Goal: Check status: Check status

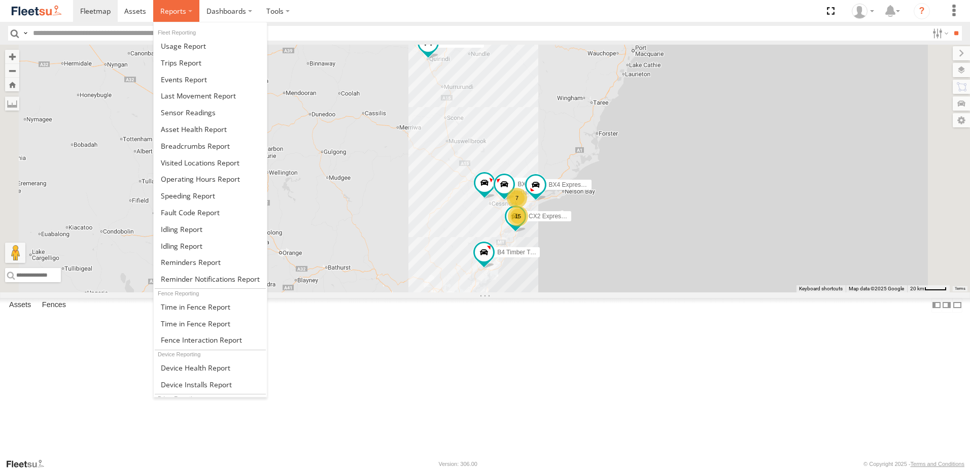
click at [174, 10] on span at bounding box center [173, 11] width 26 height 10
click at [185, 145] on span at bounding box center [195, 146] width 69 height 10
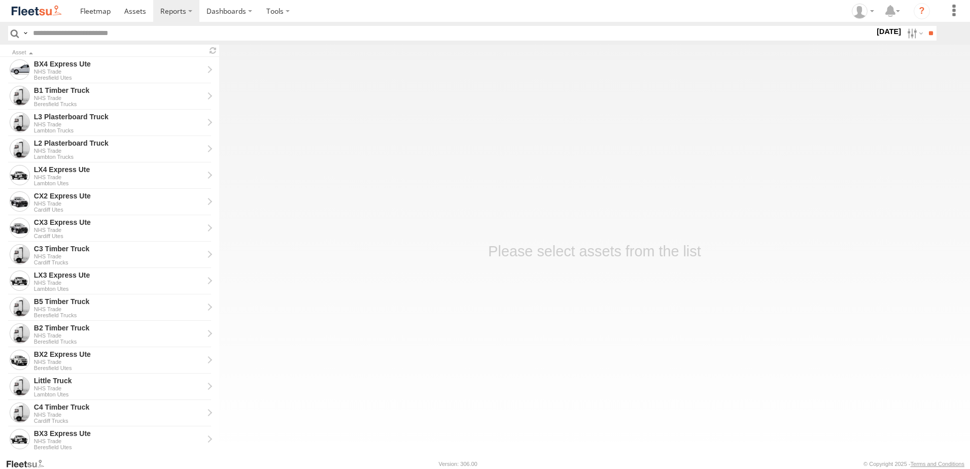
click at [879, 29] on label "28 Aug 25" at bounding box center [888, 31] width 28 height 11
click at [0, 0] on label at bounding box center [0, 0] width 0 height 0
click at [0, 0] on span "NHS_Beresfield" at bounding box center [0, 0] width 0 height 0
click at [874, 27] on div "NHS_Cardiff" at bounding box center [874, 27] width 0 height 0
click at [0, 0] on span "NHS_Cardiff" at bounding box center [0, 0] width 0 height 0
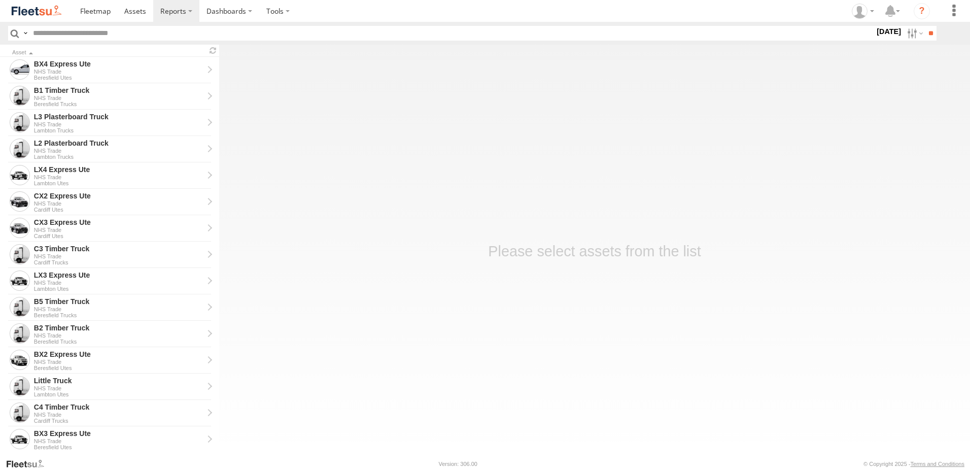
click at [0, 0] on span "NHS_Lambton" at bounding box center [0, 0] width 0 height 0
click at [929, 34] on input "**" at bounding box center [931, 33] width 12 height 15
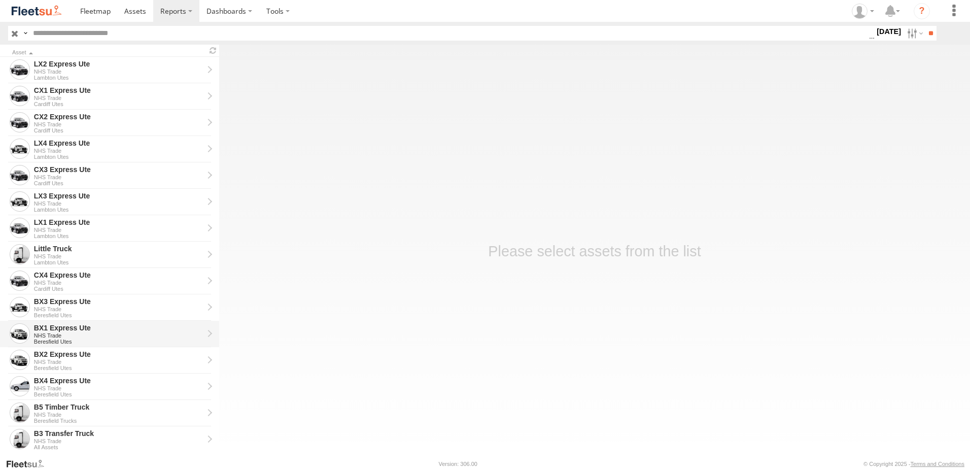
click at [58, 328] on div "BX1 Express Ute" at bounding box center [118, 327] width 169 height 9
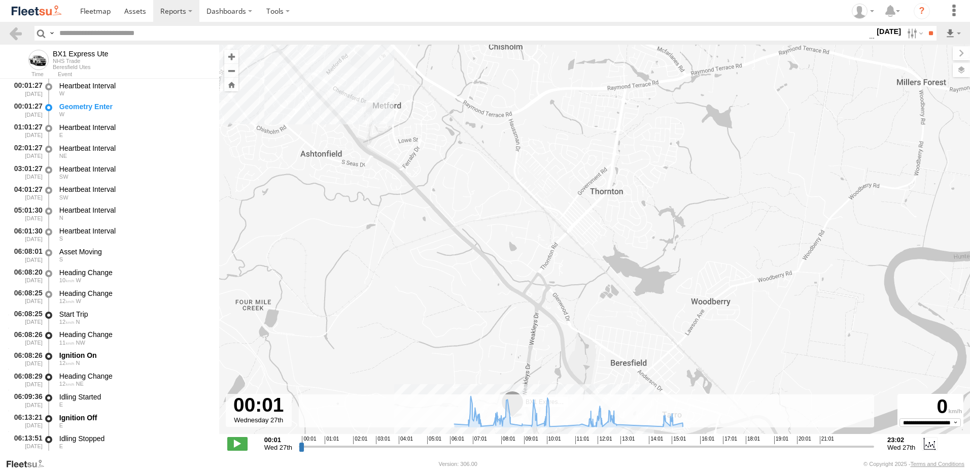
type input "**********"
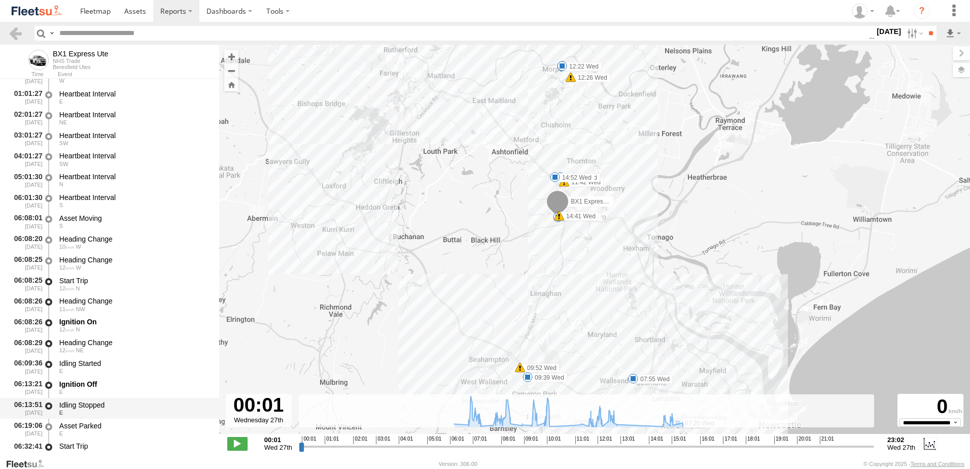
scroll to position [203, 0]
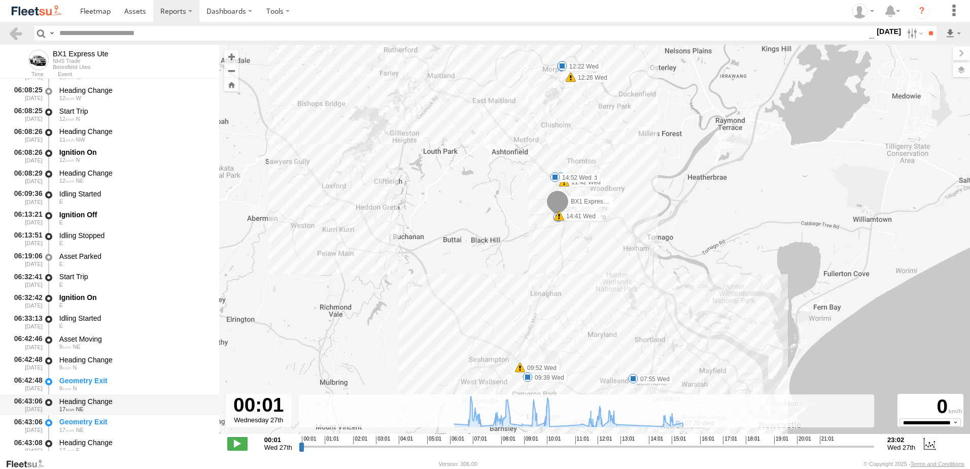
click at [88, 399] on div "Heading Change" at bounding box center [134, 401] width 150 height 9
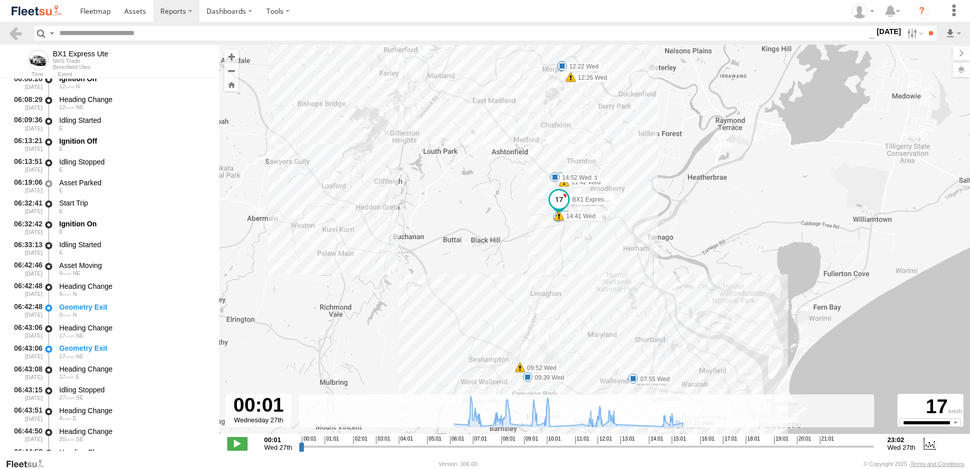
scroll to position [406, 0]
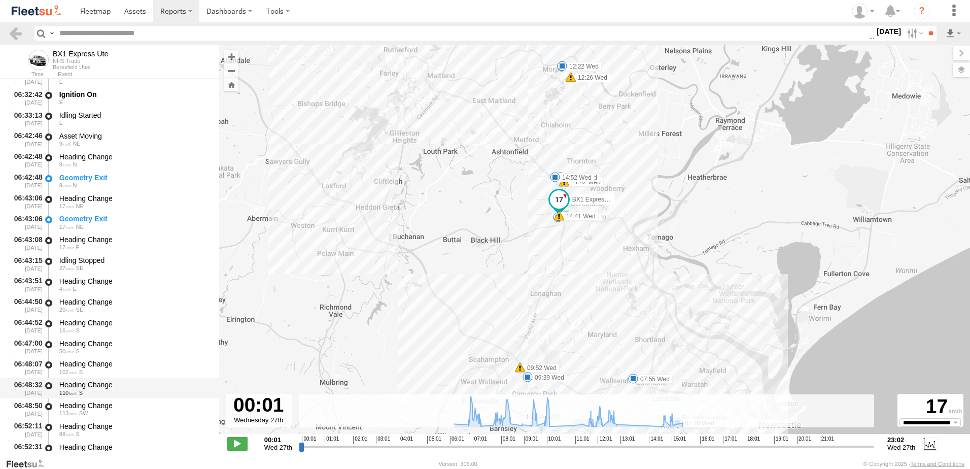
click at [94, 384] on div "Heading Change" at bounding box center [134, 384] width 150 height 9
click at [18, 33] on link at bounding box center [15, 33] width 15 height 15
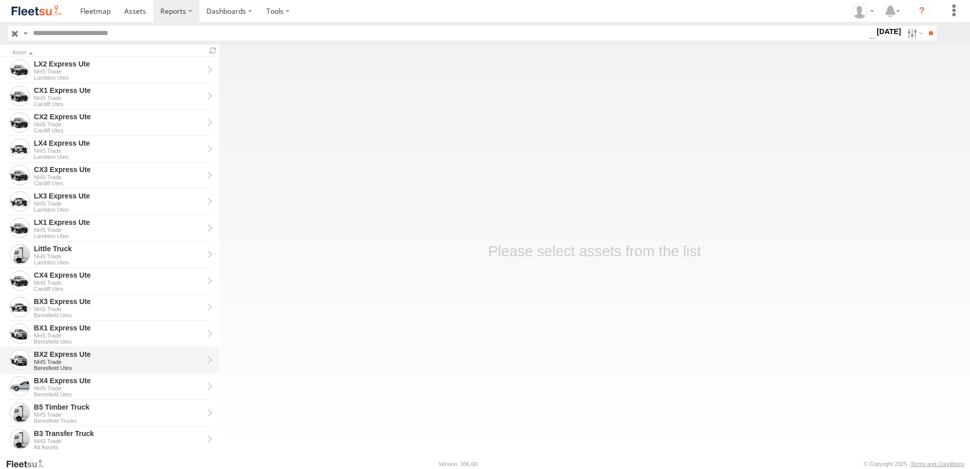
click at [45, 357] on div "BX2 Express Ute" at bounding box center [118, 353] width 169 height 9
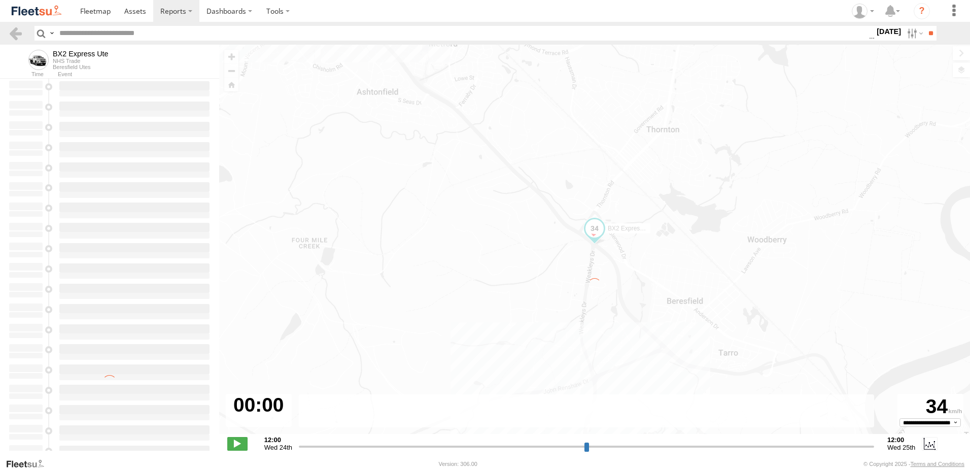
type input "**********"
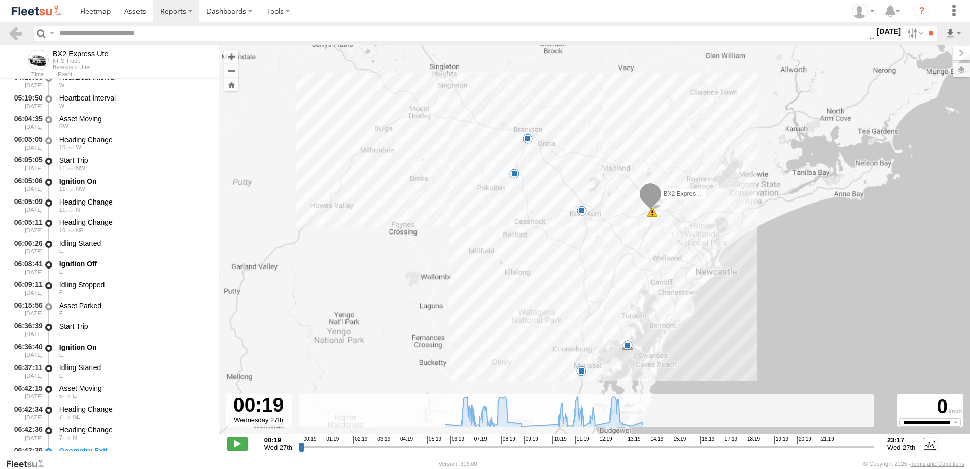
scroll to position [203, 0]
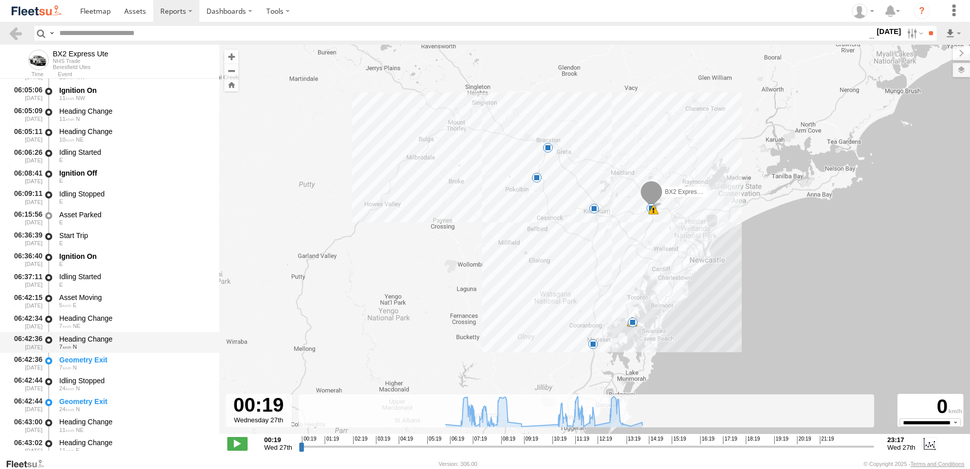
click at [90, 336] on div "Heading Change" at bounding box center [134, 338] width 150 height 9
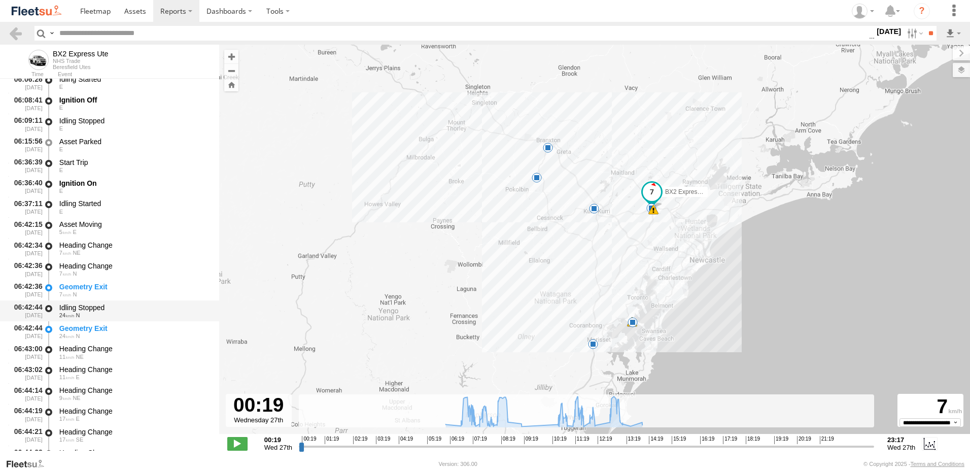
scroll to position [355, 0]
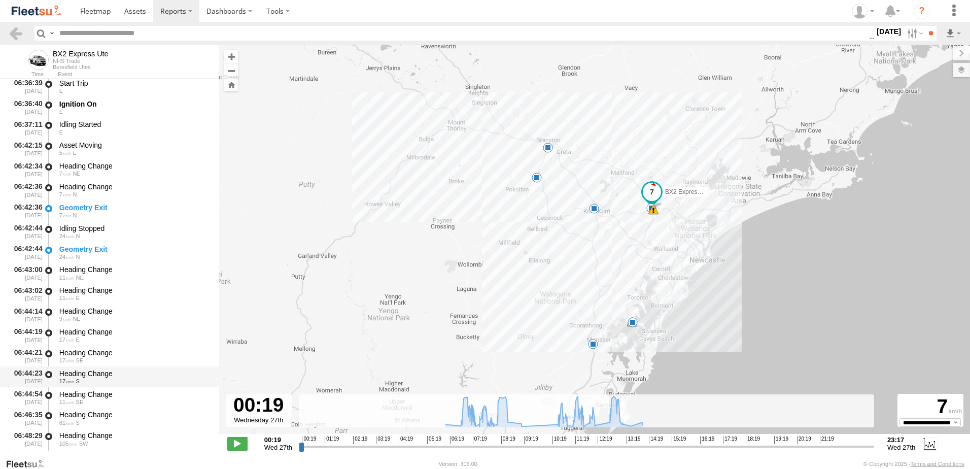
click at [96, 373] on div "Heading Change" at bounding box center [134, 373] width 150 height 9
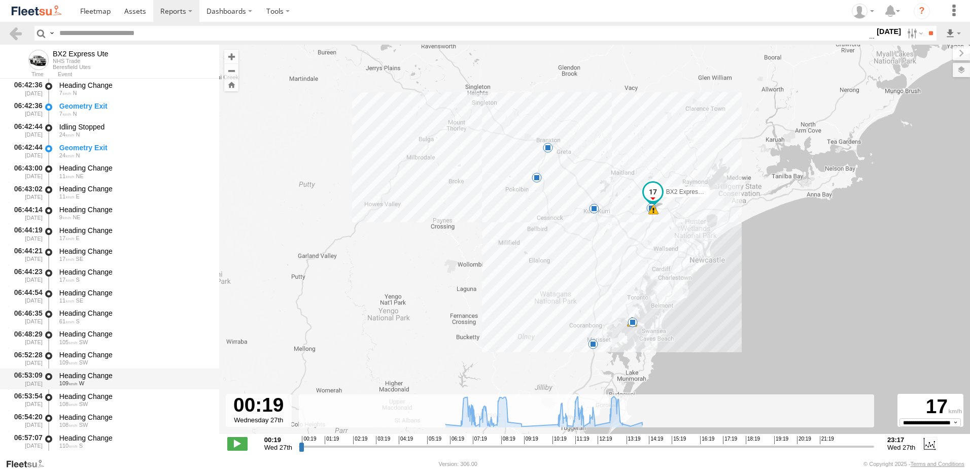
click at [90, 373] on div "Heading Change" at bounding box center [134, 375] width 150 height 9
click at [13, 29] on link at bounding box center [15, 33] width 15 height 15
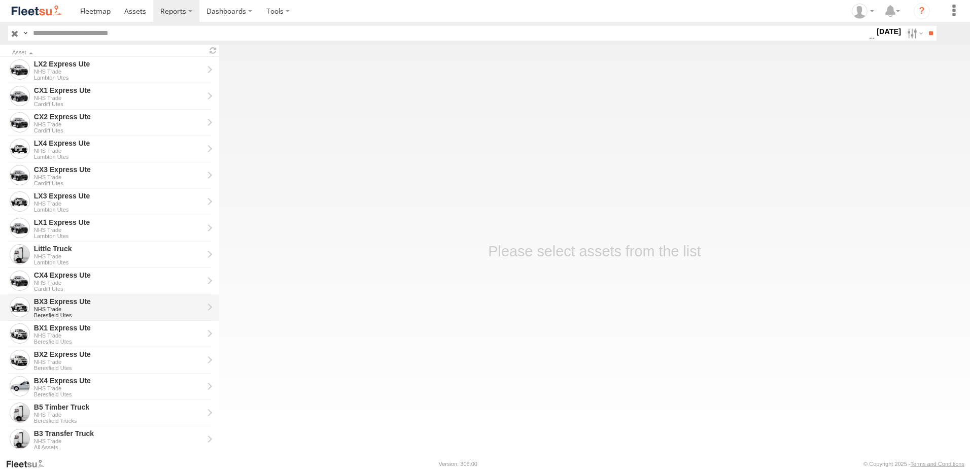
click at [52, 306] on div "NHS Trade" at bounding box center [118, 309] width 169 height 6
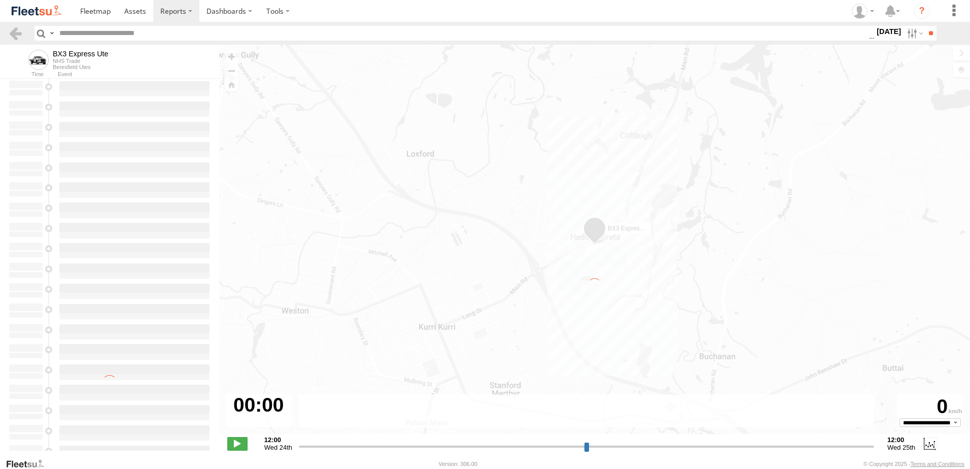
type input "**********"
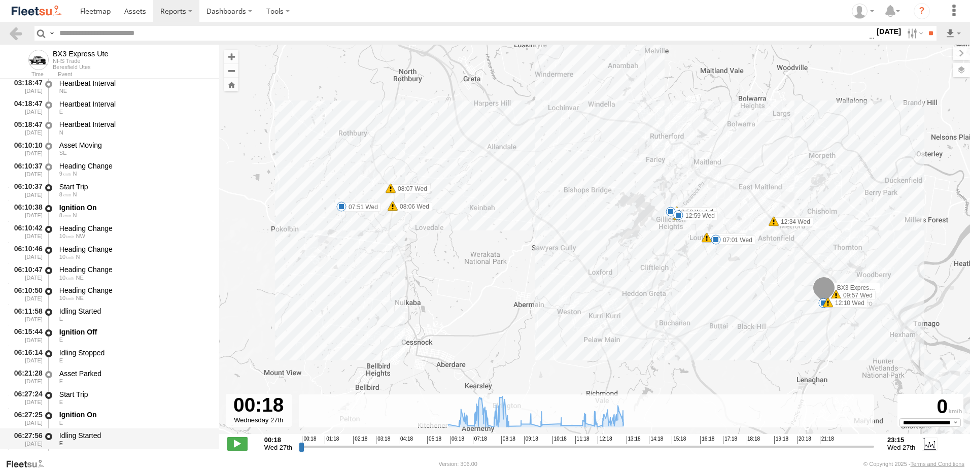
scroll to position [152, 0]
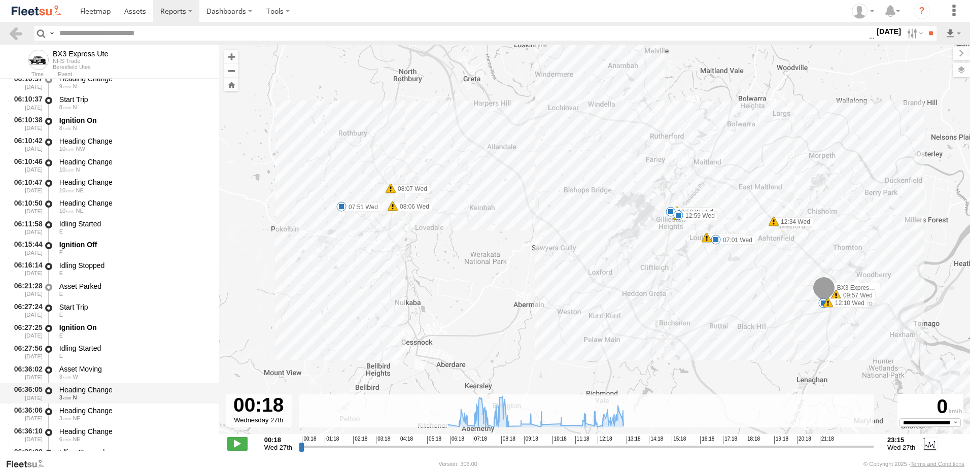
click at [79, 388] on div "Heading Change" at bounding box center [134, 389] width 150 height 9
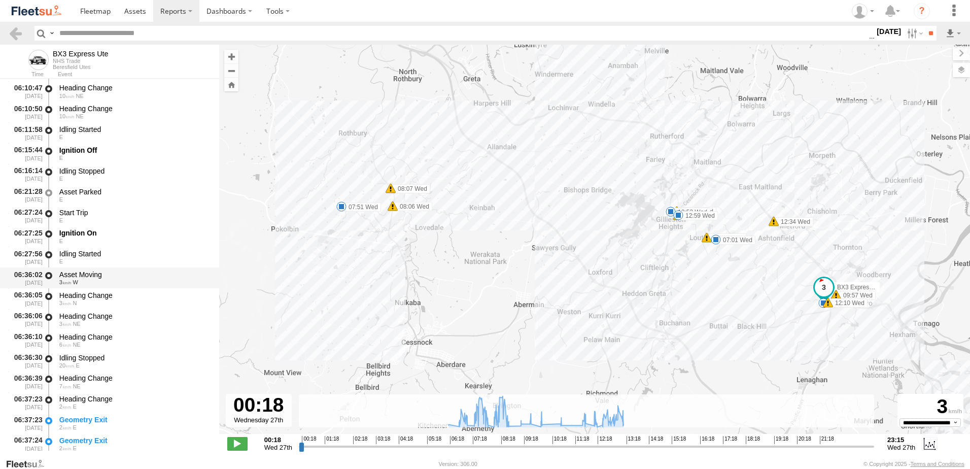
scroll to position [254, 0]
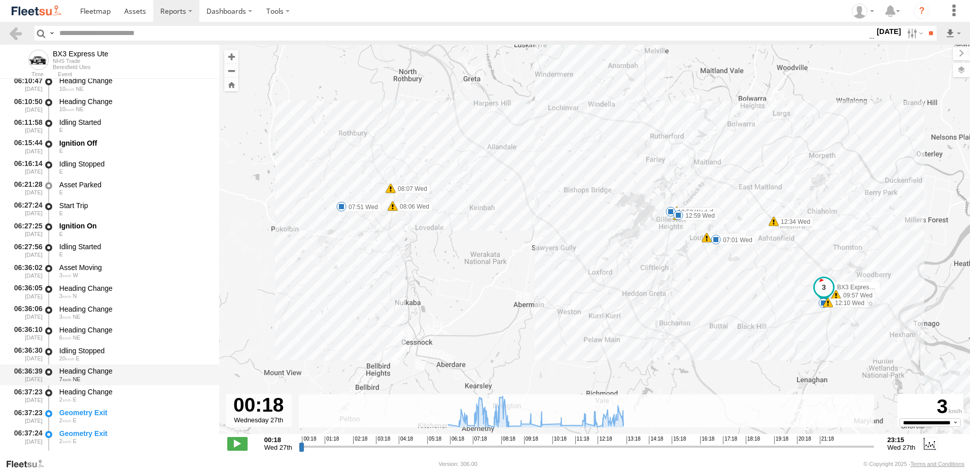
click at [88, 369] on div "Heading Change" at bounding box center [134, 370] width 150 height 9
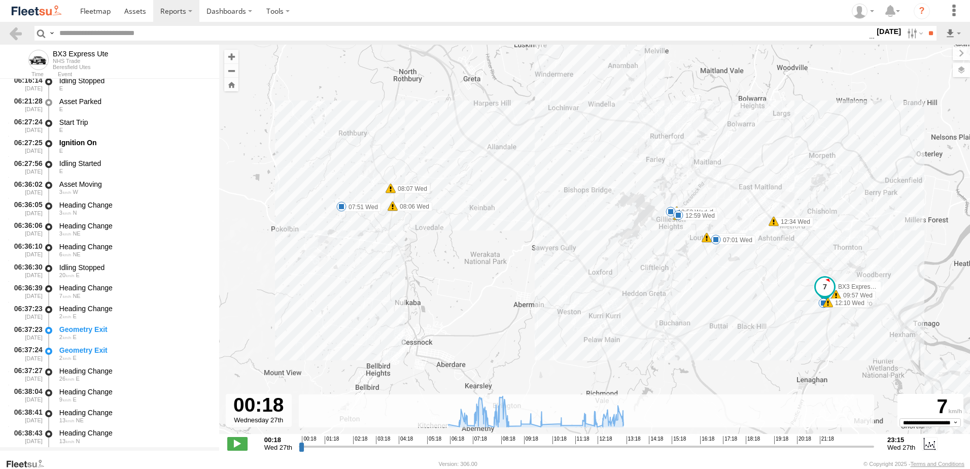
scroll to position [406, 0]
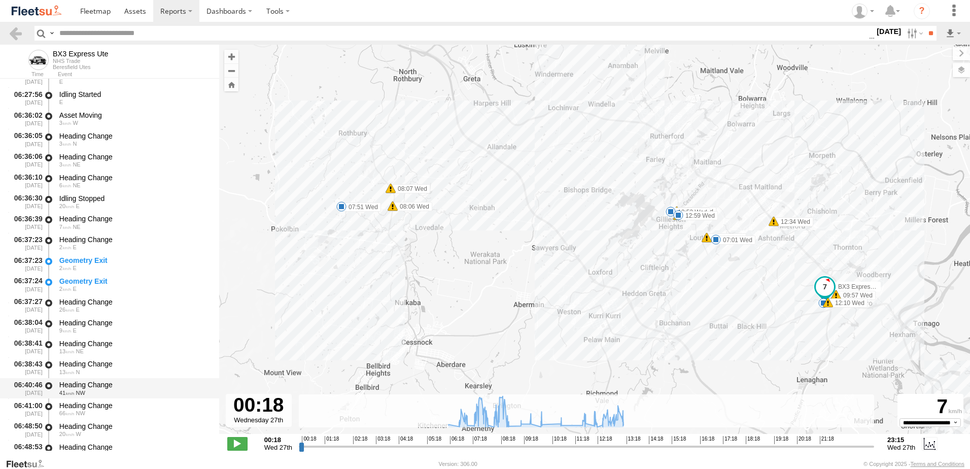
click at [92, 380] on div "Heading Change" at bounding box center [134, 384] width 150 height 9
click at [17, 31] on link at bounding box center [15, 33] width 15 height 15
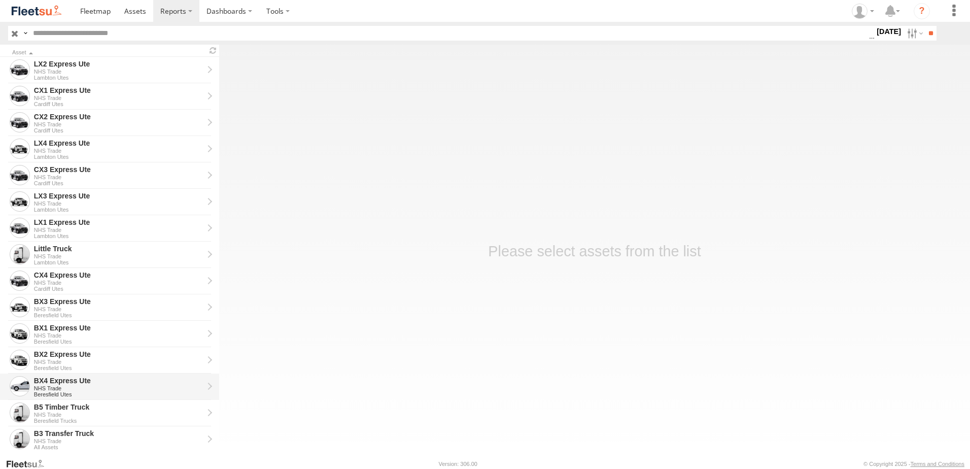
click at [61, 380] on div "BX4 Express Ute" at bounding box center [118, 380] width 169 height 9
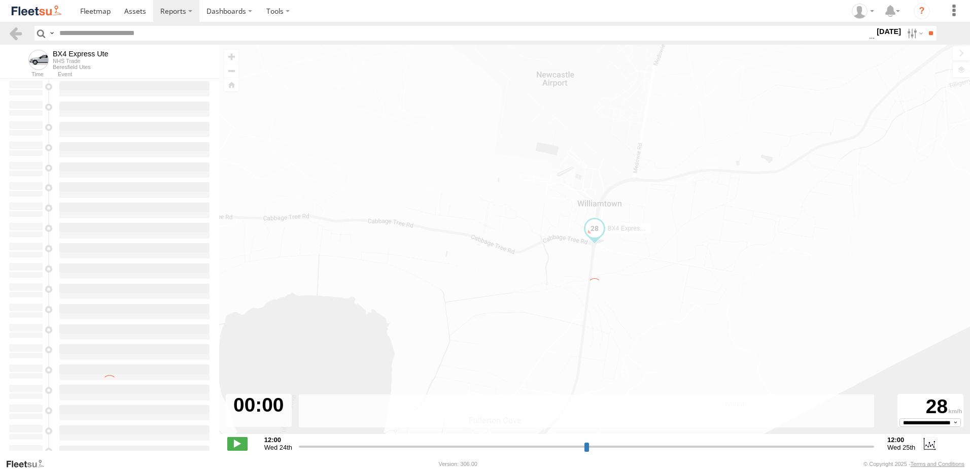
type input "**********"
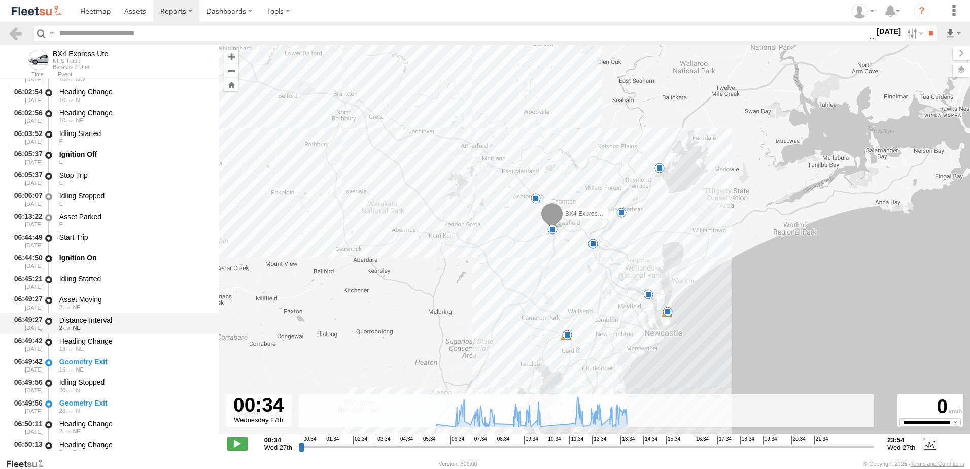
scroll to position [254, 0]
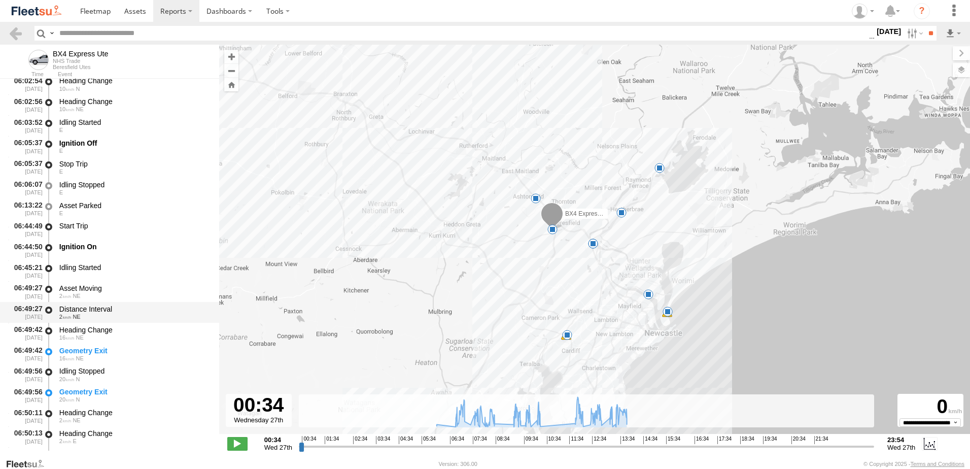
click at [86, 309] on div "Distance Interval" at bounding box center [134, 308] width 150 height 9
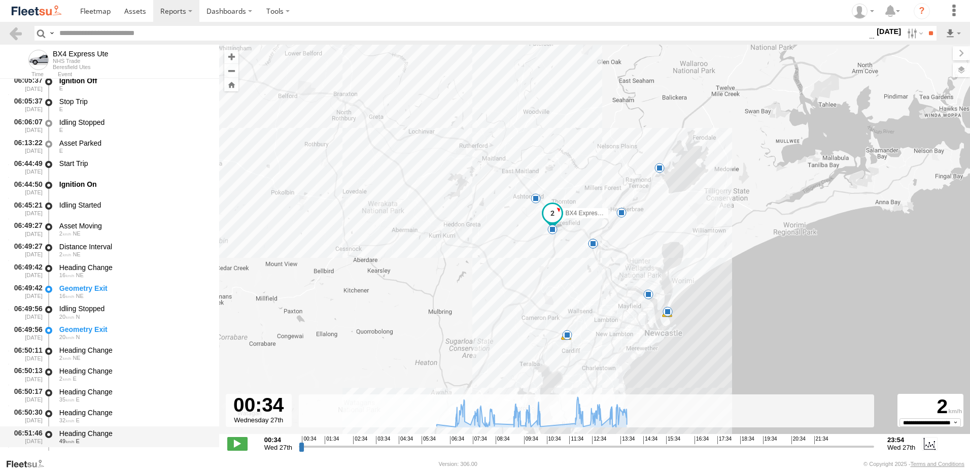
scroll to position [406, 0]
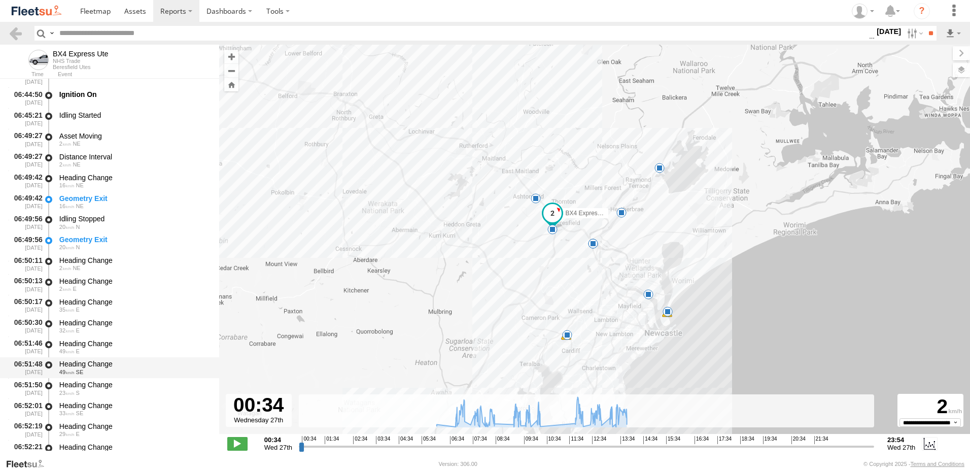
click at [93, 360] on div "Heading Change" at bounding box center [134, 363] width 150 height 9
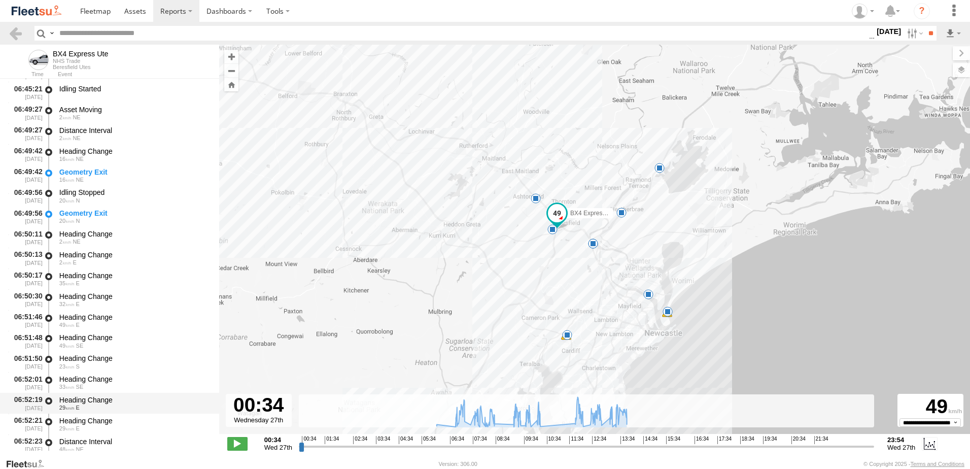
scroll to position [456, 0]
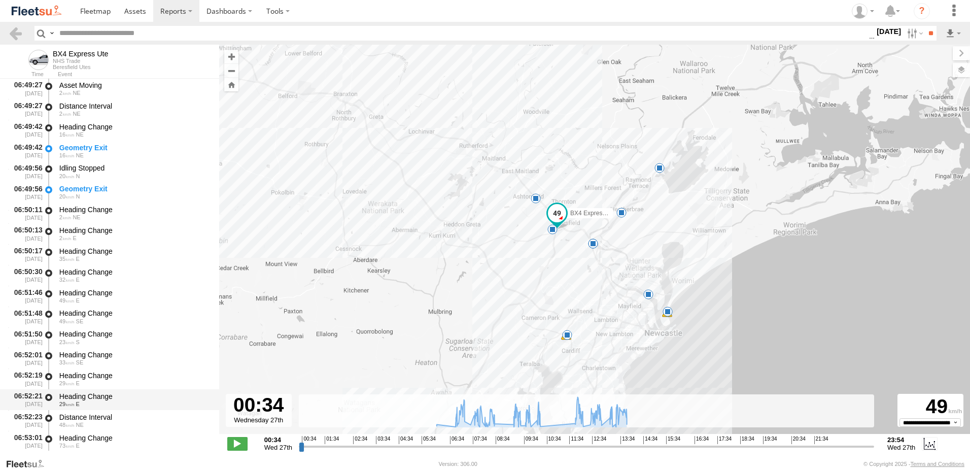
click at [95, 393] on div "Heading Change" at bounding box center [134, 396] width 150 height 9
click at [17, 33] on link at bounding box center [15, 33] width 15 height 15
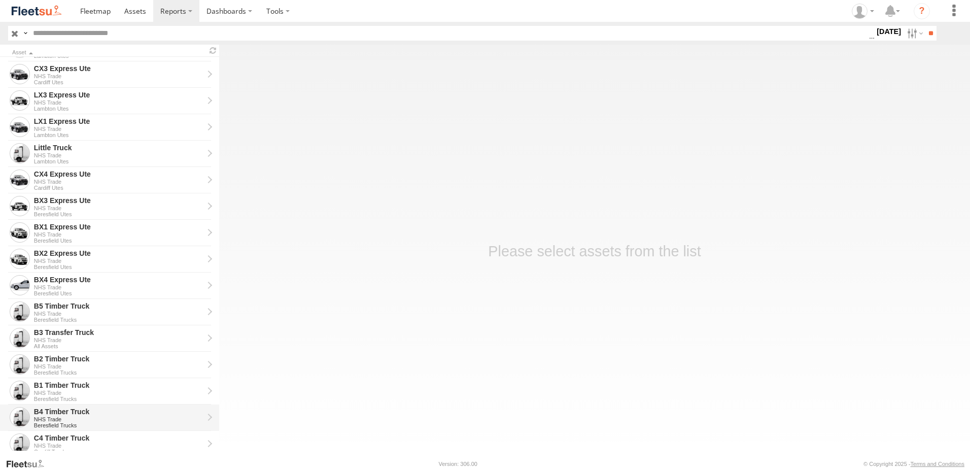
scroll to position [202, 0]
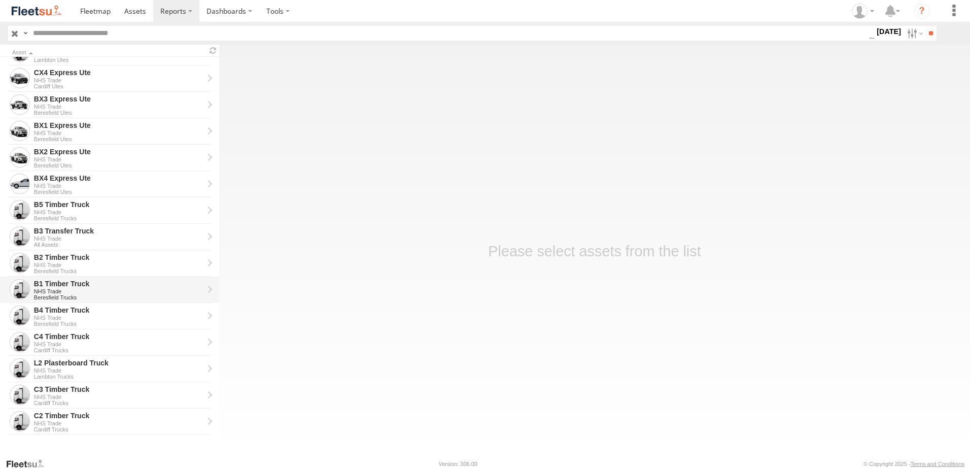
click at [47, 282] on div "B1 Timber Truck" at bounding box center [118, 283] width 169 height 9
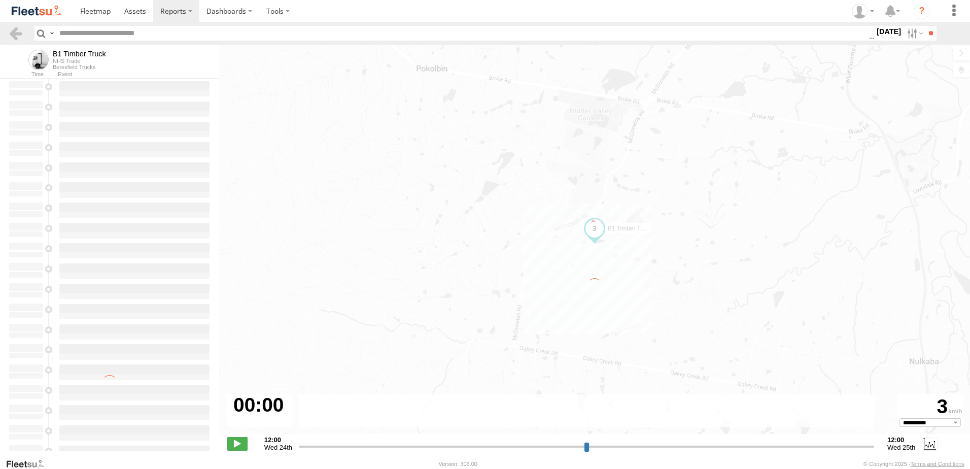
type input "**********"
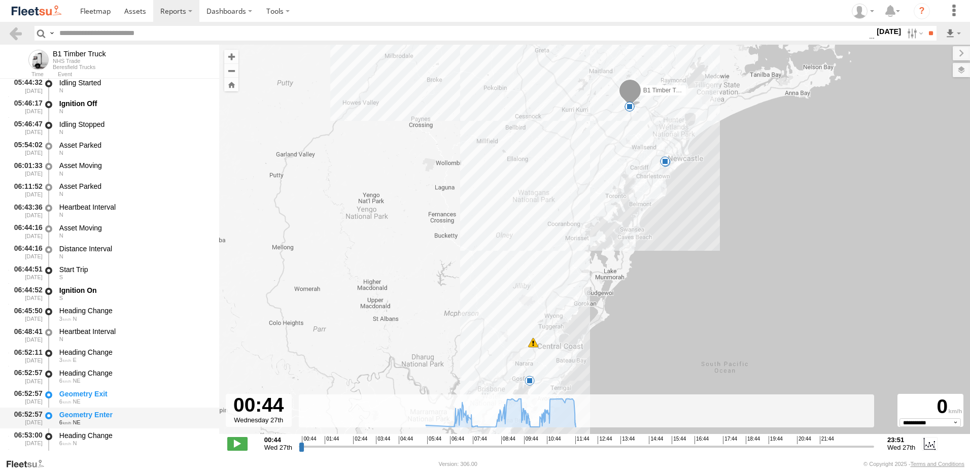
scroll to position [406, 0]
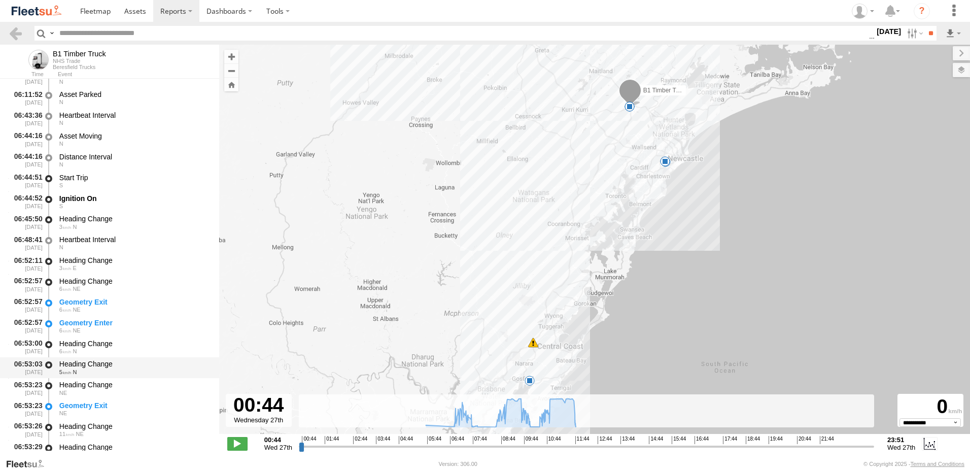
click at [88, 363] on div "Heading Change" at bounding box center [134, 363] width 150 height 9
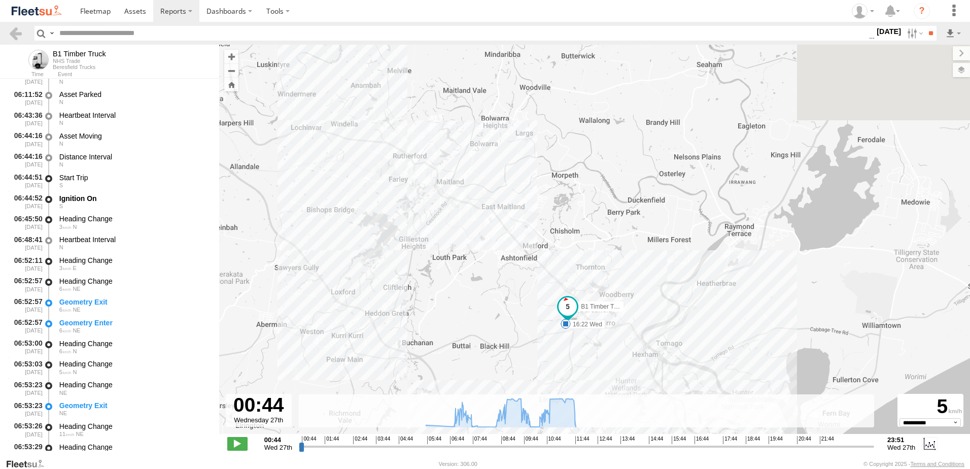
click at [569, 399] on div "← Move left → Move right ↑ Move up ↓ Move down + Zoom in - Zoom out Home Jump l…" at bounding box center [594, 251] width 751 height 413
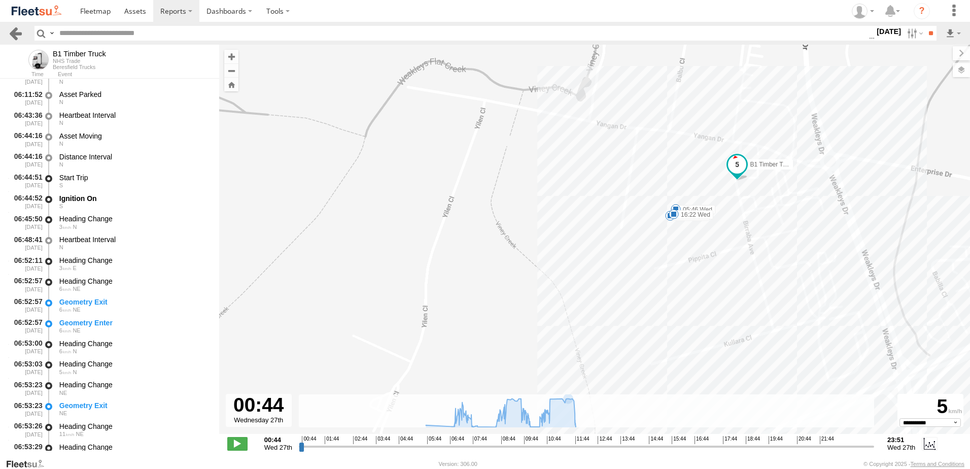
click at [13, 33] on link at bounding box center [15, 33] width 15 height 15
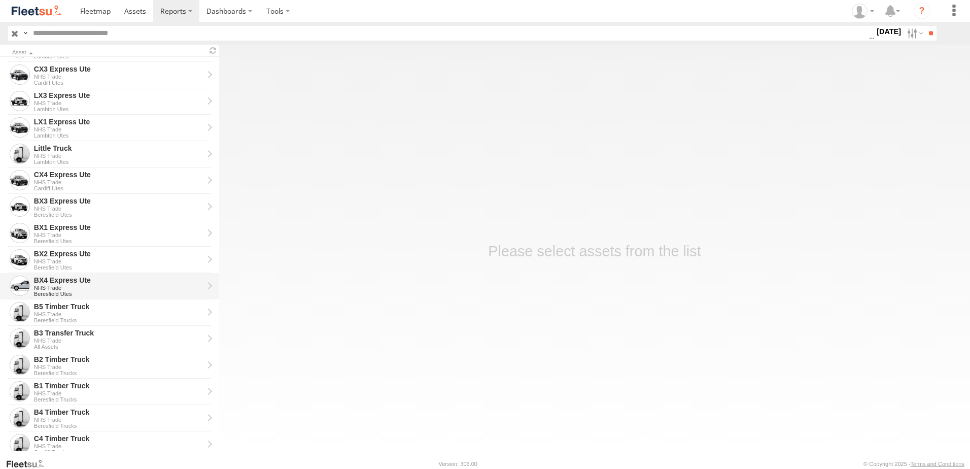
scroll to position [101, 0]
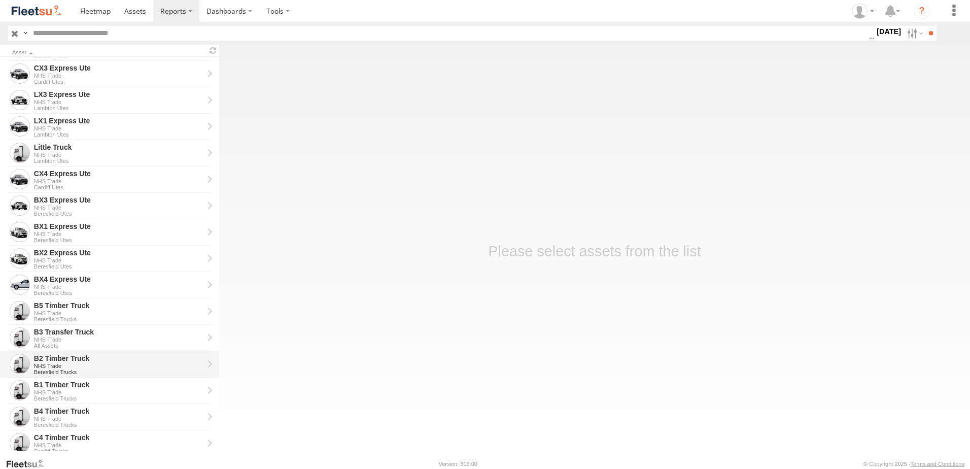
click at [58, 355] on div "B2 Timber Truck" at bounding box center [118, 357] width 169 height 9
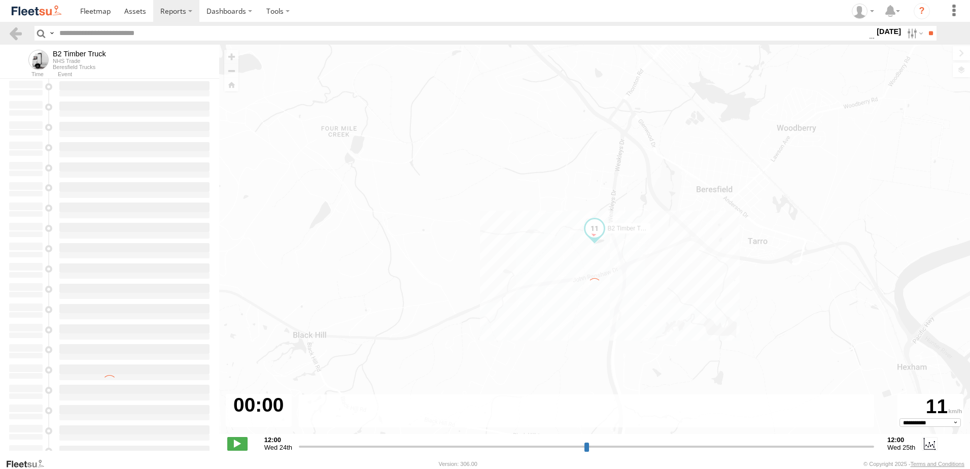
type input "**********"
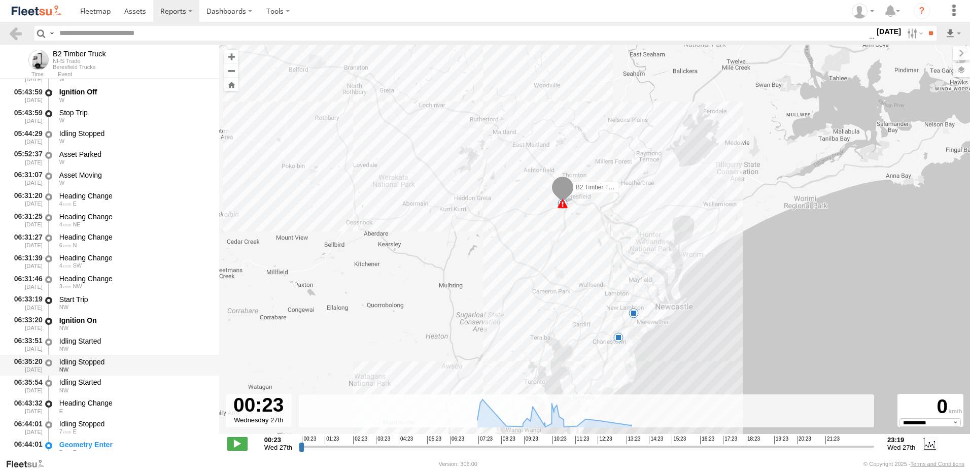
scroll to position [406, 0]
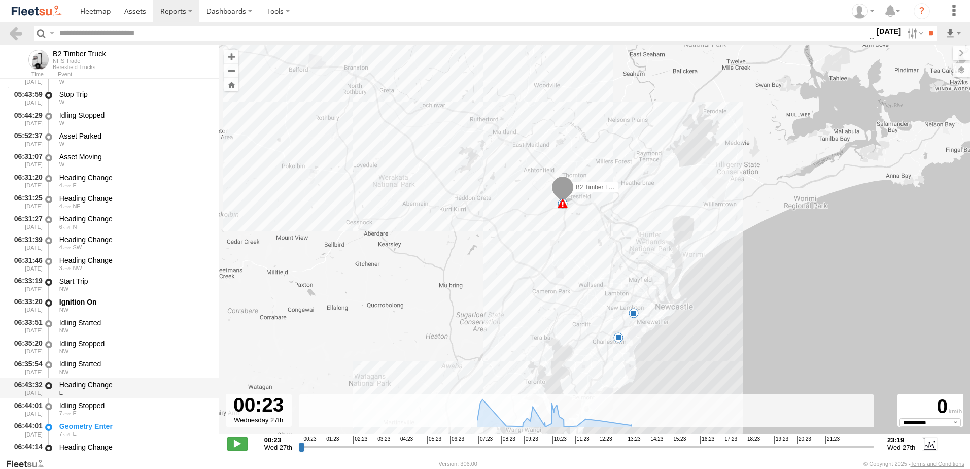
click at [81, 387] on div "Heading Change" at bounding box center [134, 384] width 150 height 9
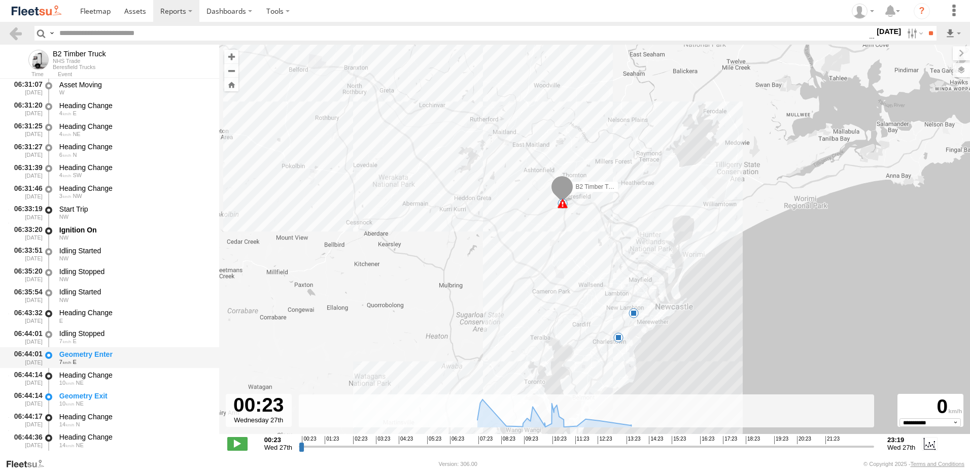
scroll to position [609, 0]
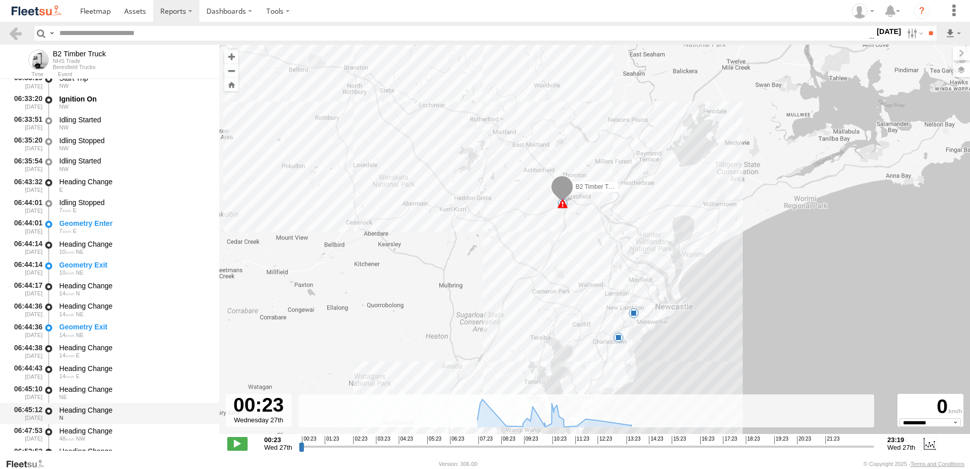
click at [89, 412] on div "Heading Change" at bounding box center [134, 409] width 150 height 9
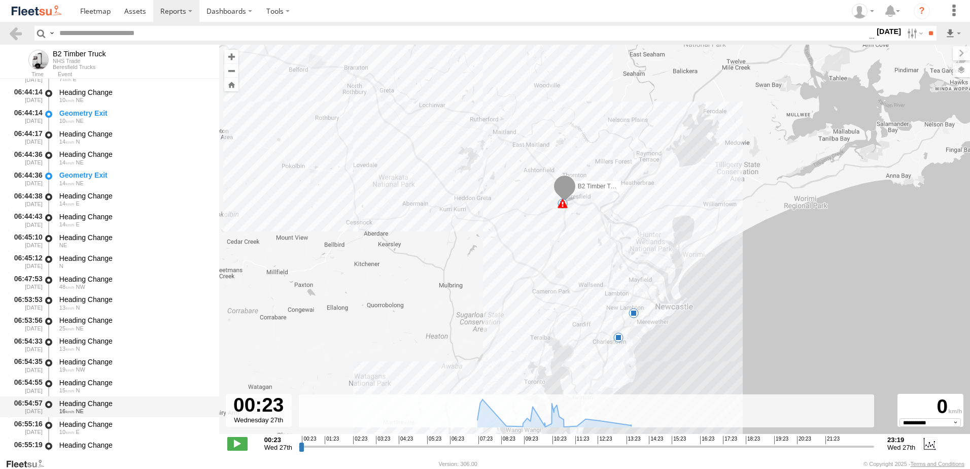
scroll to position [761, 0]
click at [93, 402] on div "Heading Change" at bounding box center [134, 402] width 150 height 9
click at [19, 30] on link at bounding box center [15, 33] width 15 height 15
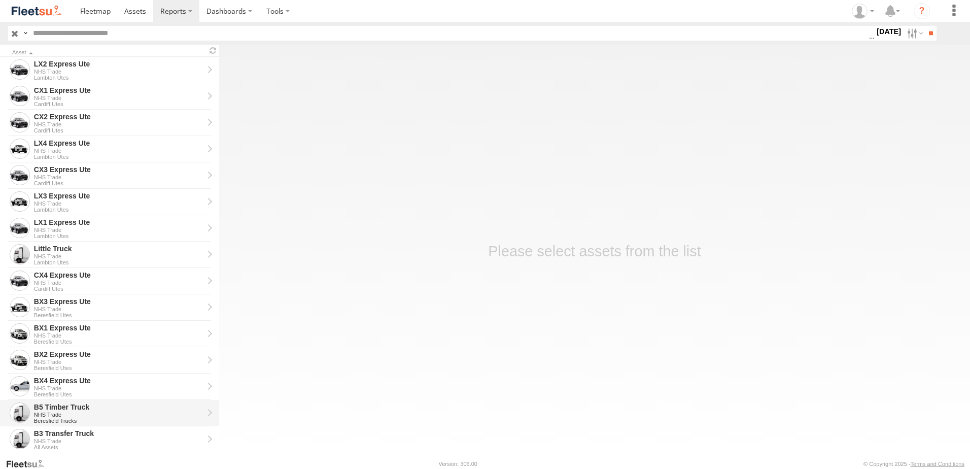
click at [37, 405] on div "B5 Timber Truck" at bounding box center [118, 406] width 169 height 9
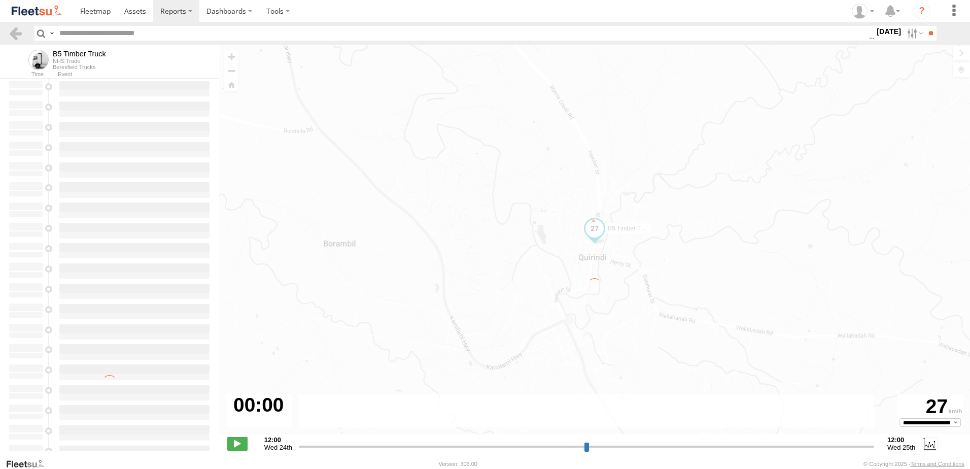
type input "**********"
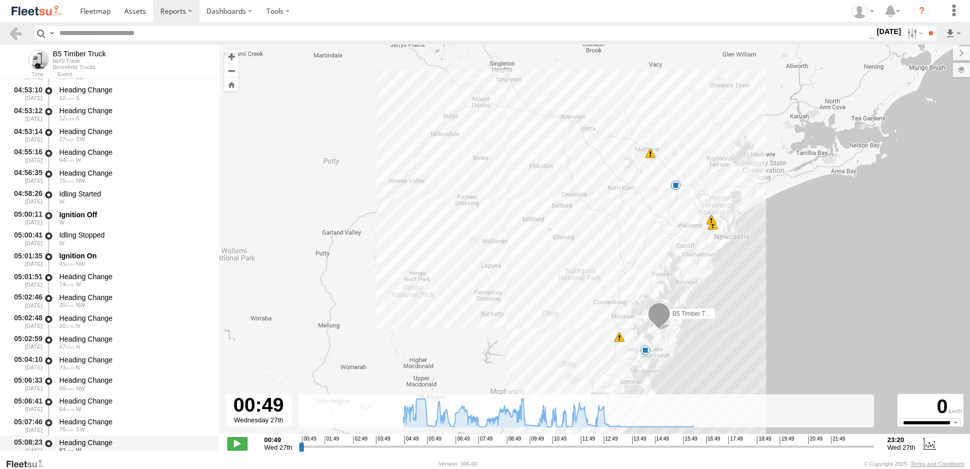
scroll to position [609, 0]
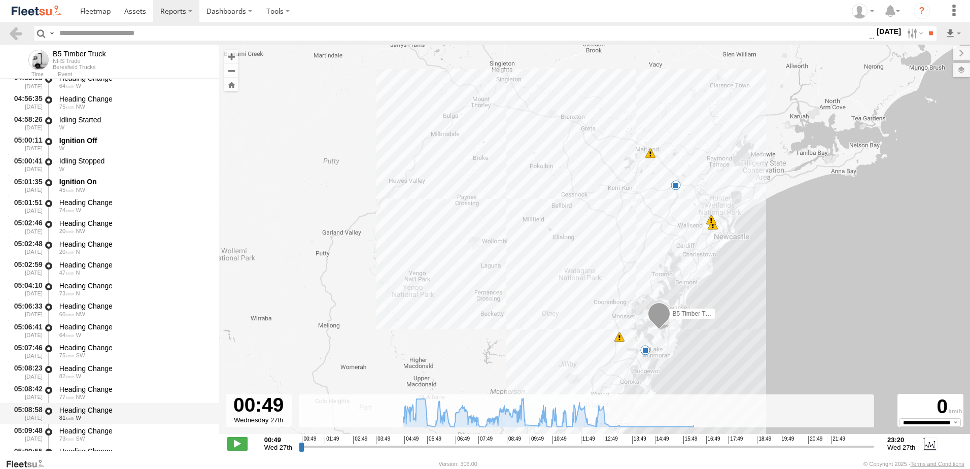
click at [92, 411] on div "Heading Change" at bounding box center [134, 409] width 150 height 9
click at [20, 23] on header "Search Query Asset ID Asset Label Registration Manufacturer Model VIN Job ID" at bounding box center [485, 33] width 970 height 23
click at [17, 32] on link at bounding box center [15, 33] width 15 height 15
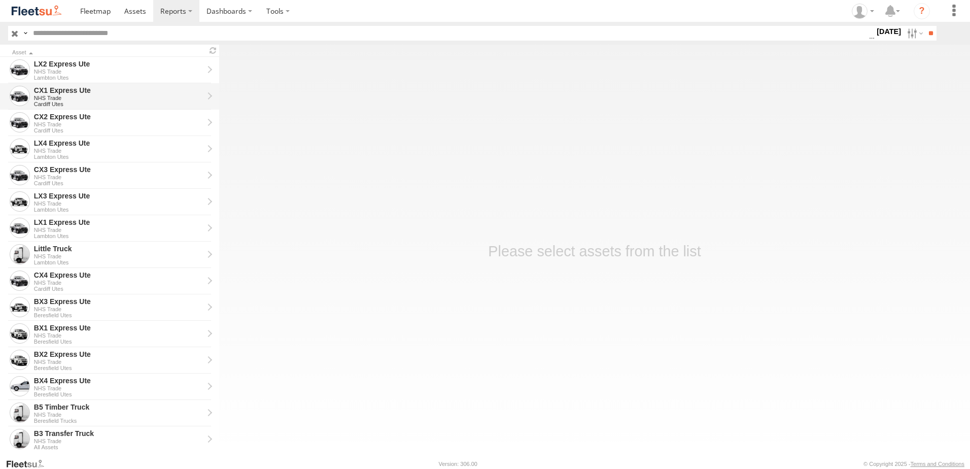
click at [61, 93] on div "CX1 Express Ute" at bounding box center [118, 90] width 169 height 9
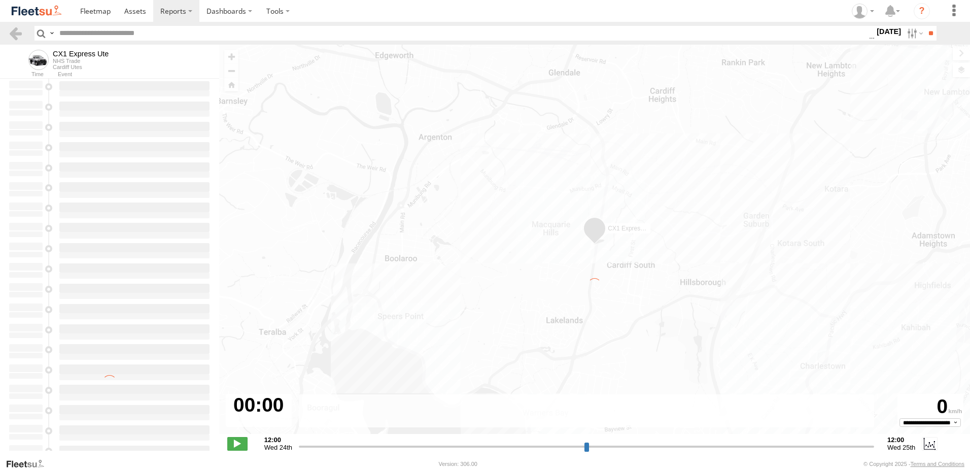
type input "**********"
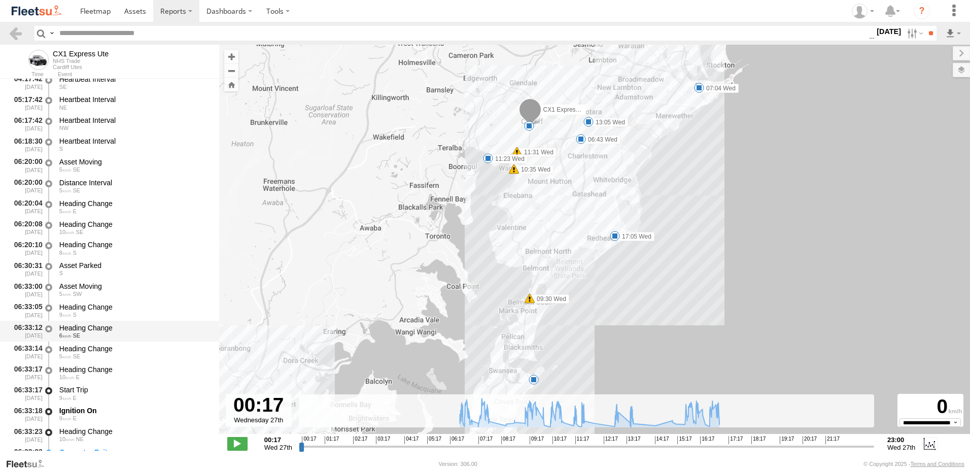
scroll to position [203, 0]
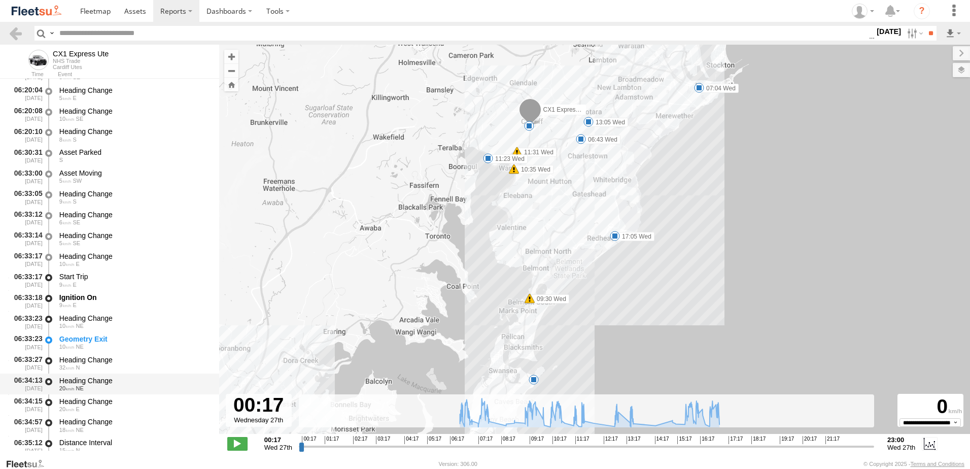
click at [78, 383] on div "Heading Change" at bounding box center [134, 380] width 150 height 9
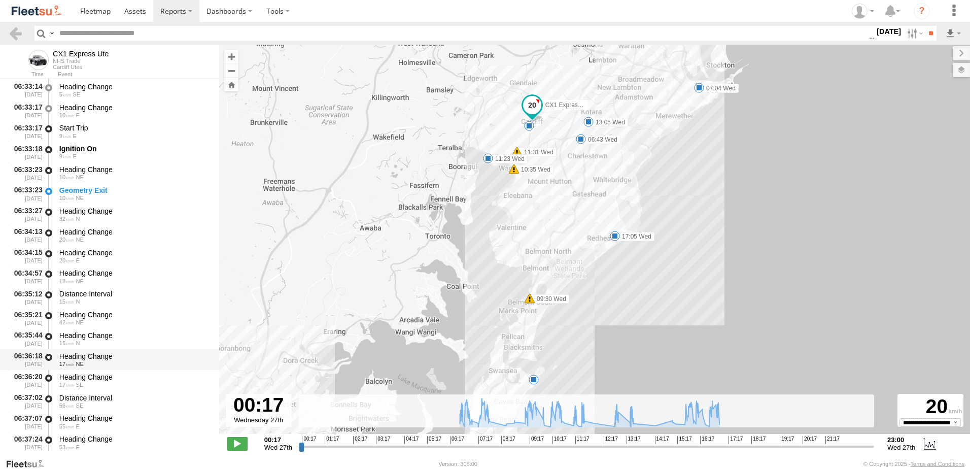
scroll to position [355, 0]
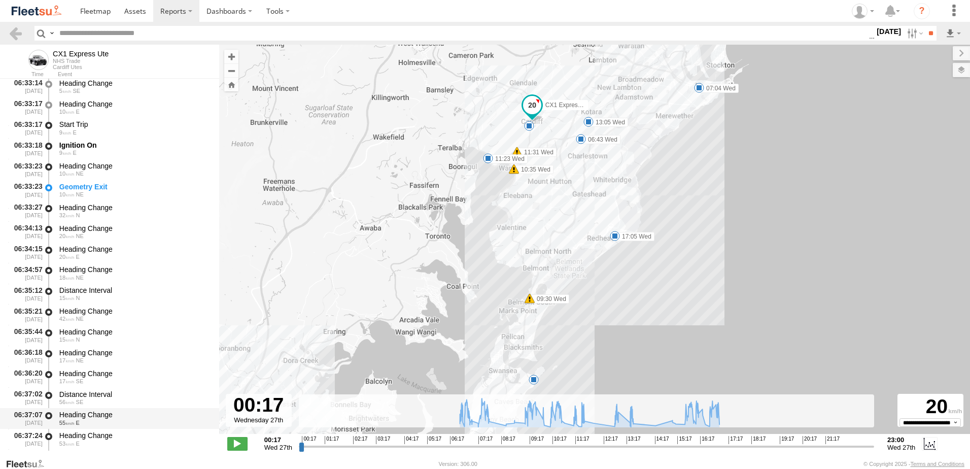
click at [91, 413] on div "Heading Change" at bounding box center [134, 414] width 150 height 9
click at [13, 31] on link at bounding box center [15, 33] width 15 height 15
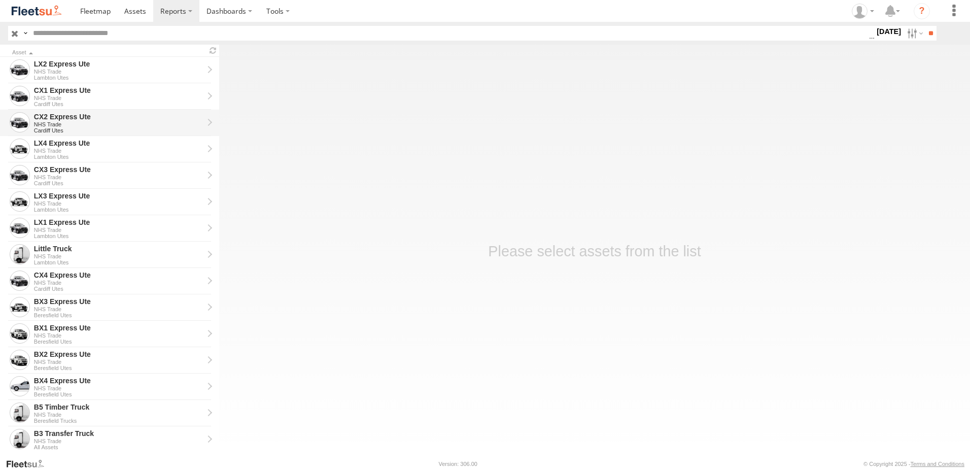
click at [57, 120] on div "CX2 Express Ute" at bounding box center [118, 116] width 169 height 9
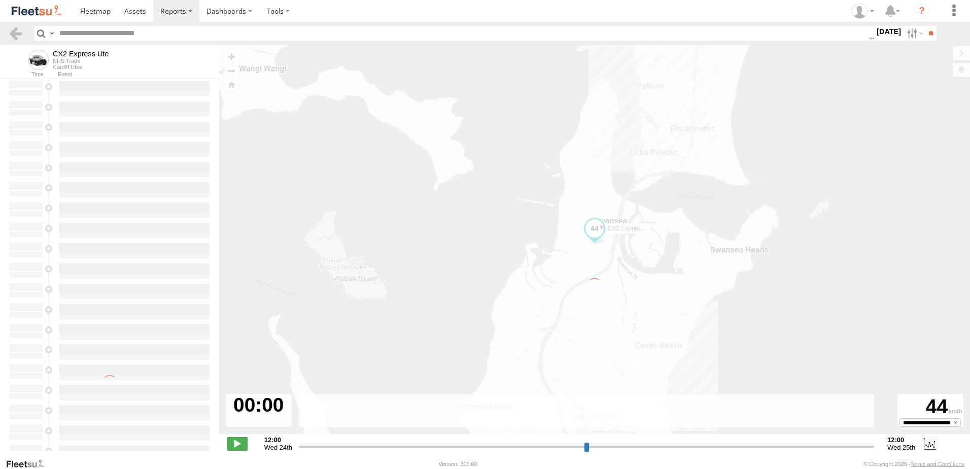
type input "**********"
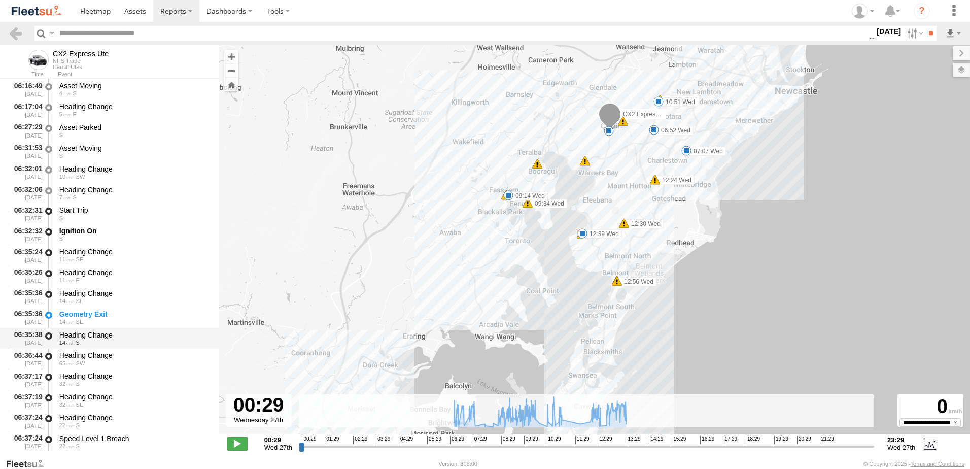
scroll to position [254, 0]
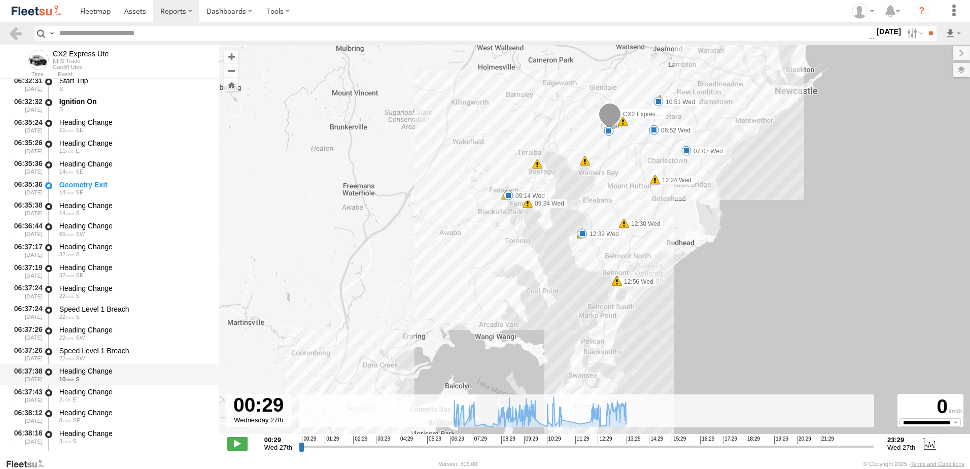
click at [88, 367] on div "Heading Change" at bounding box center [134, 370] width 150 height 9
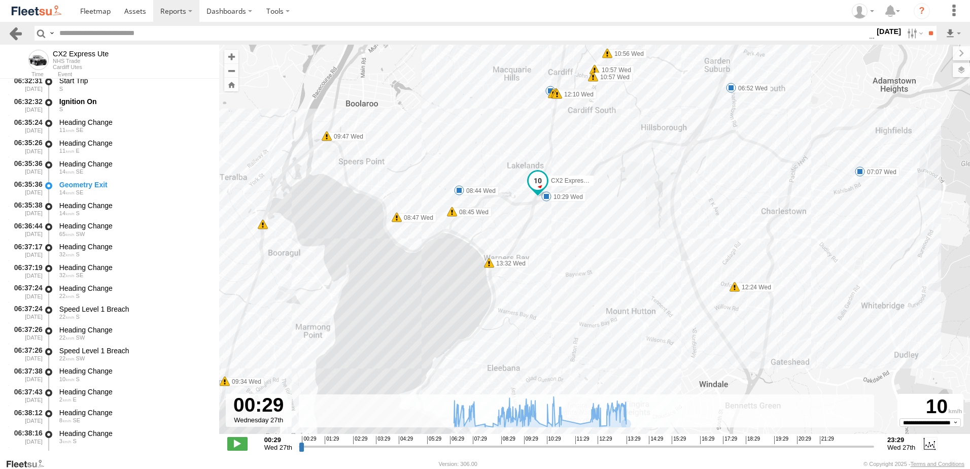
click at [17, 32] on link at bounding box center [15, 33] width 15 height 15
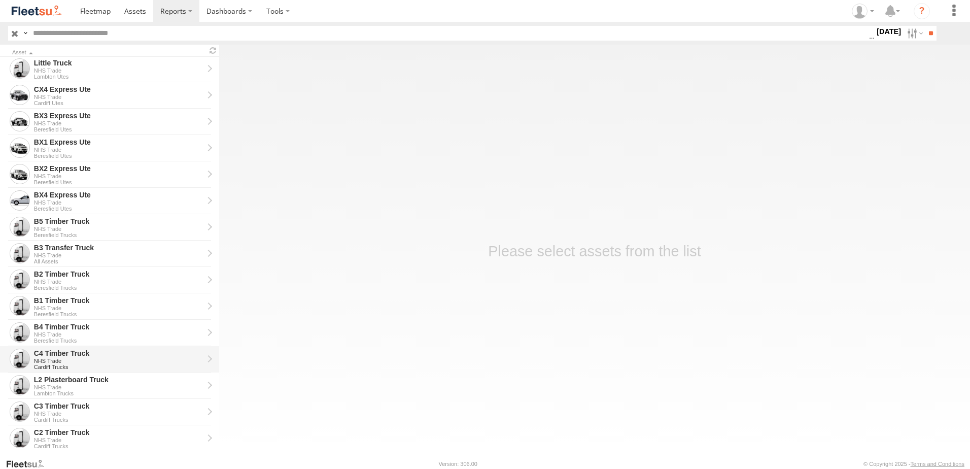
scroll to position [202, 0]
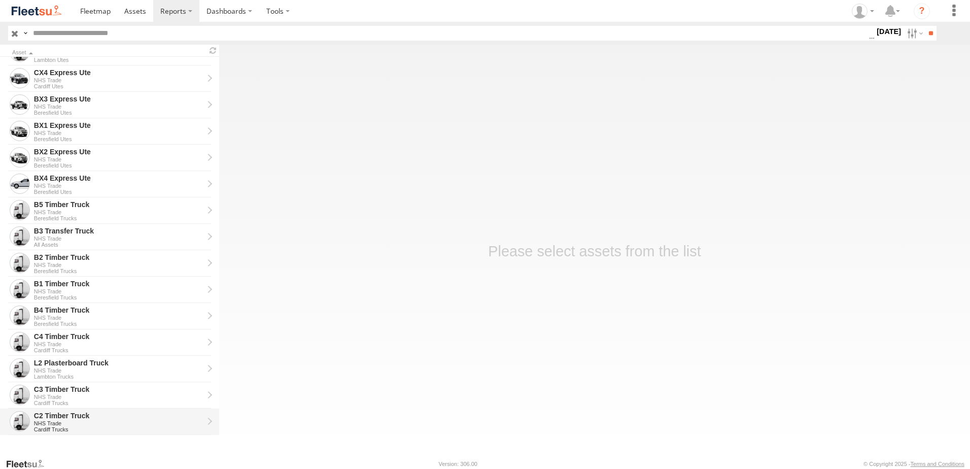
click at [46, 419] on div "C2 Timber Truck" at bounding box center [118, 415] width 169 height 9
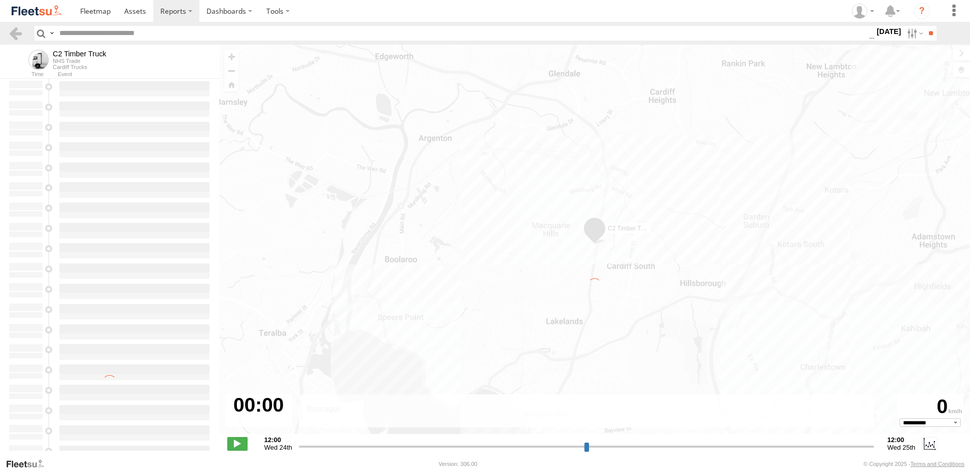
type input "**********"
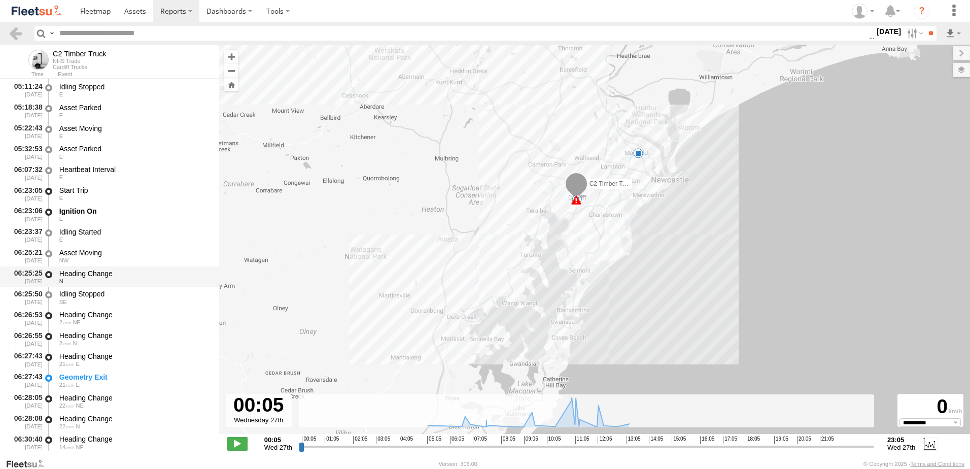
scroll to position [456, 0]
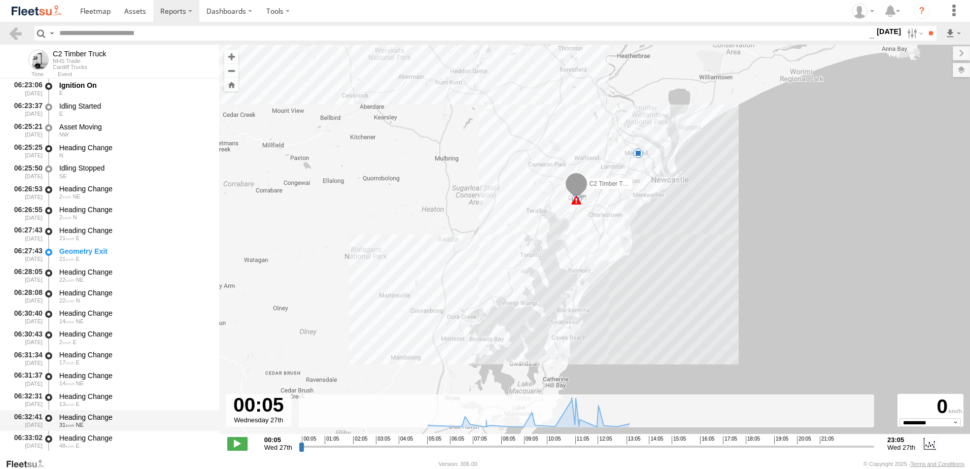
click at [84, 419] on div "Heading Change" at bounding box center [134, 416] width 150 height 9
click at [14, 30] on link at bounding box center [15, 33] width 15 height 15
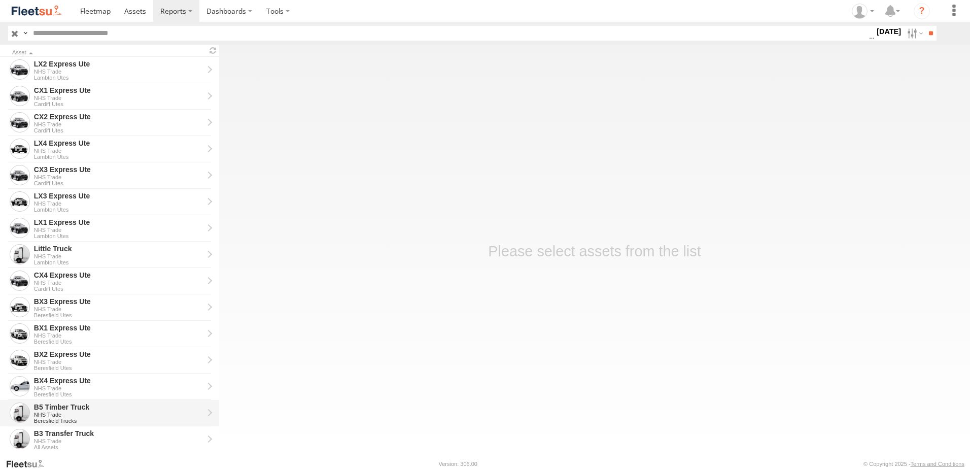
scroll to position [202, 0]
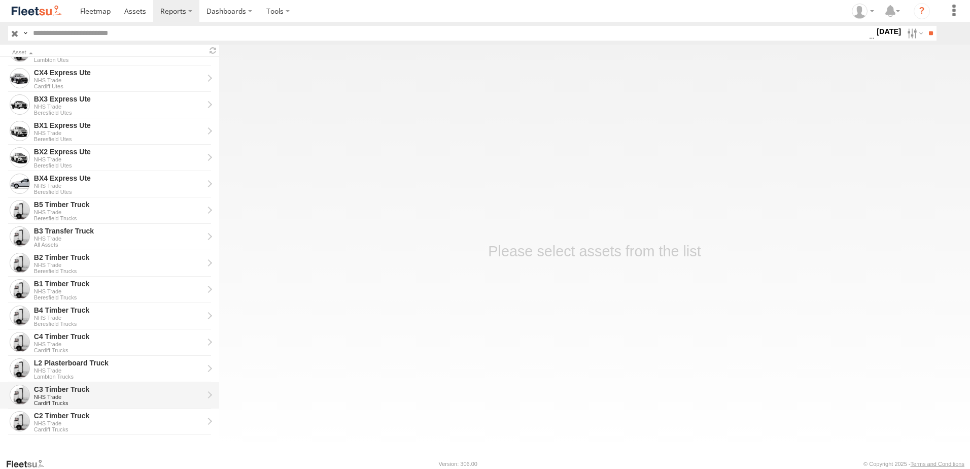
click at [54, 396] on div "NHS Trade" at bounding box center [118, 397] width 169 height 6
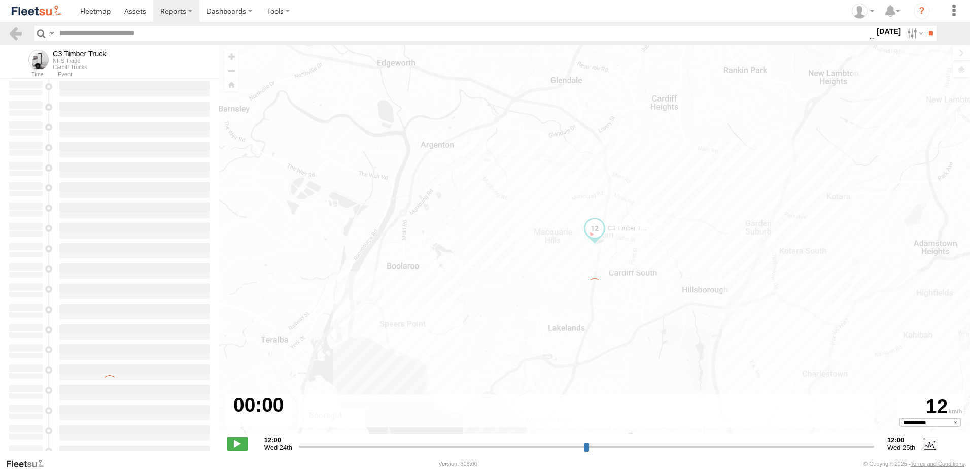
type input "**********"
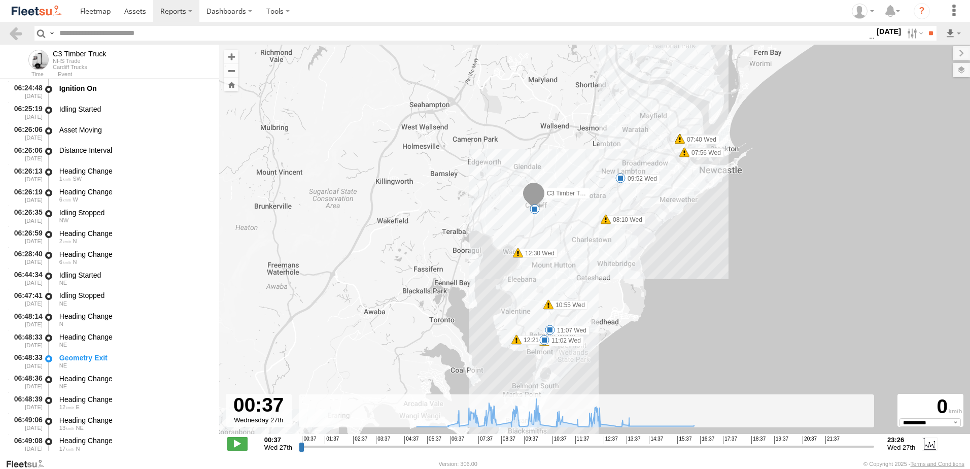
scroll to position [406, 0]
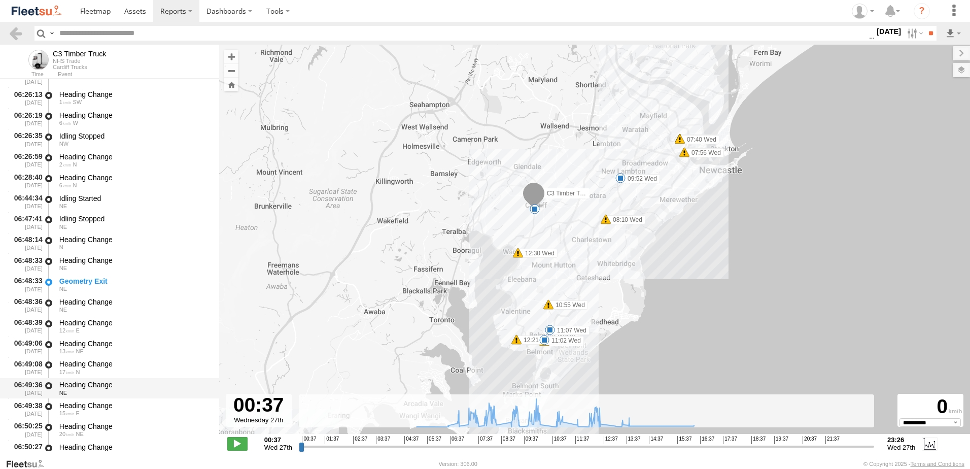
click at [85, 379] on div "Heading Change NE" at bounding box center [134, 388] width 153 height 19
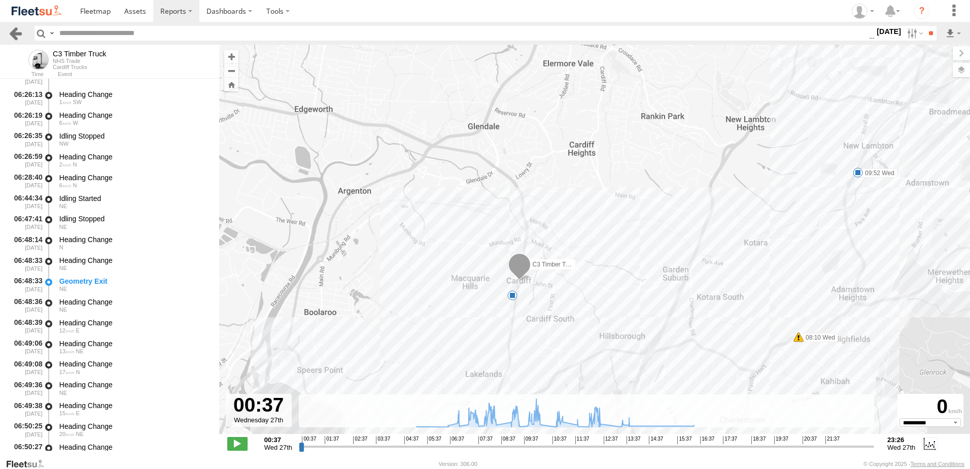
click at [17, 30] on link at bounding box center [15, 33] width 15 height 15
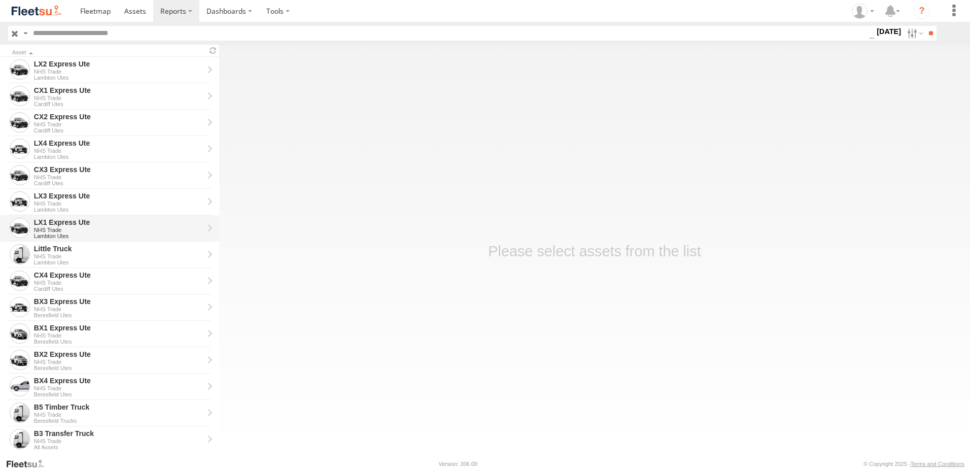
click at [49, 225] on div "LX1 Express Ute" at bounding box center [118, 222] width 169 height 9
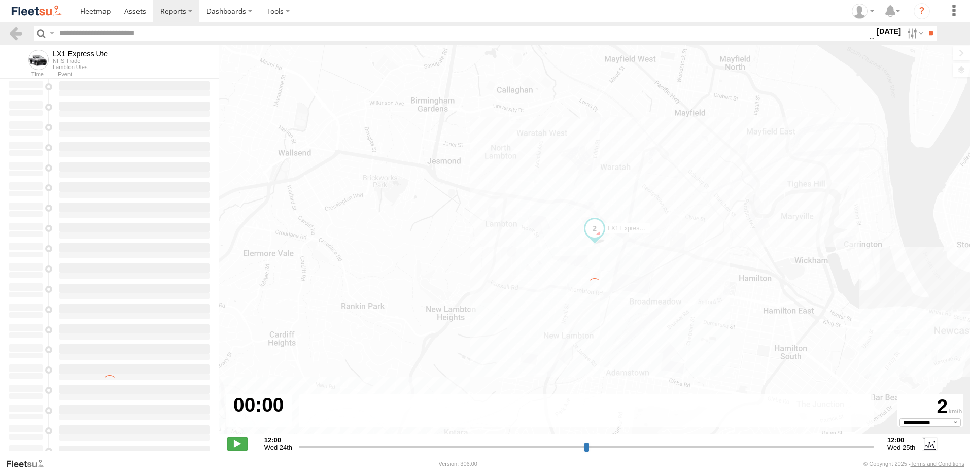
type input "**********"
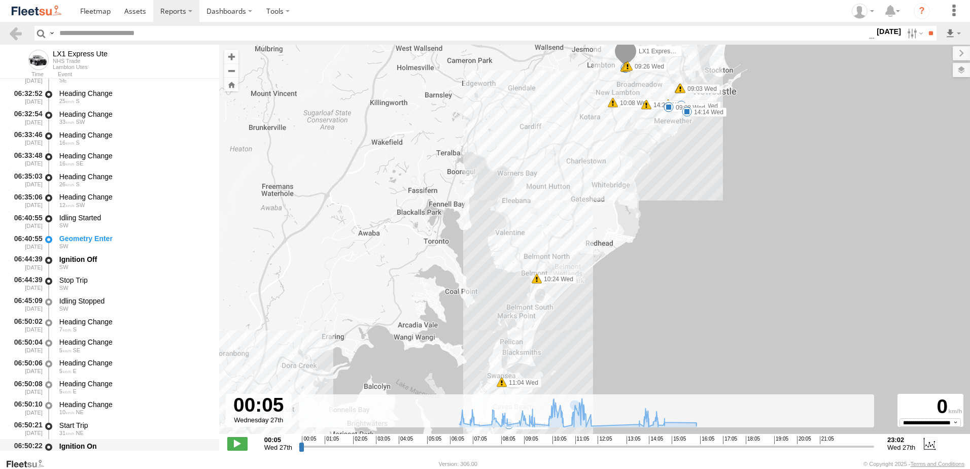
scroll to position [507, 0]
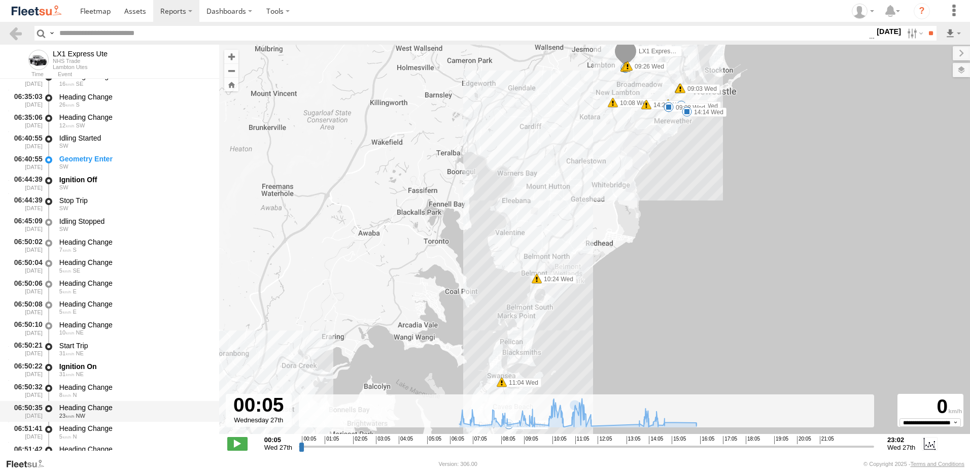
click at [75, 403] on div "Heading Change" at bounding box center [134, 407] width 150 height 9
click at [13, 31] on link at bounding box center [15, 33] width 15 height 15
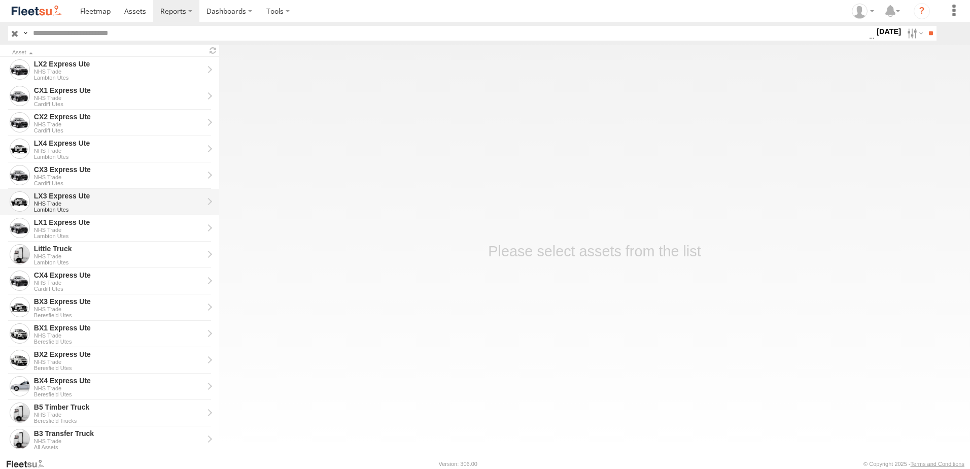
click at [55, 192] on div "LX3 Express Ute" at bounding box center [118, 195] width 169 height 9
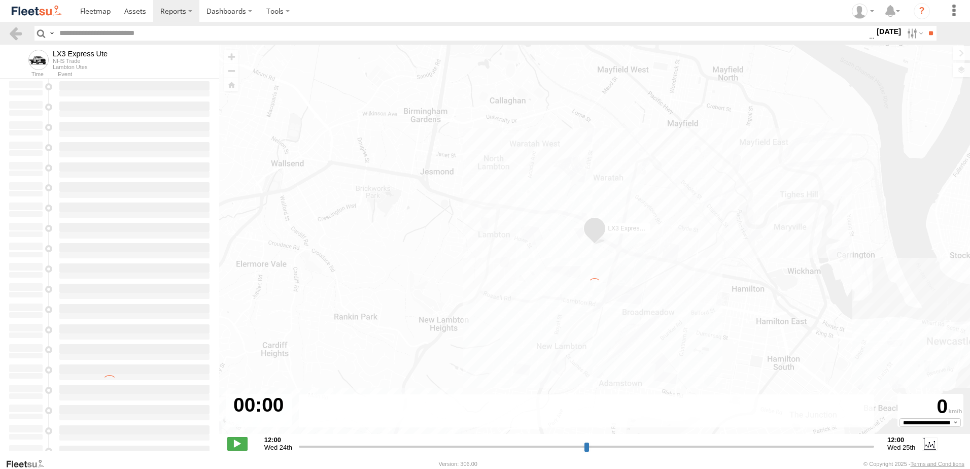
type input "**********"
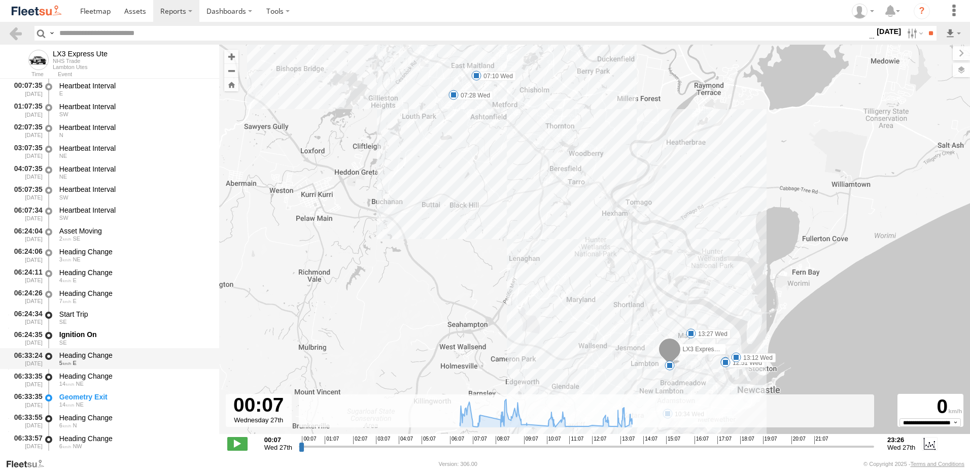
scroll to position [152, 0]
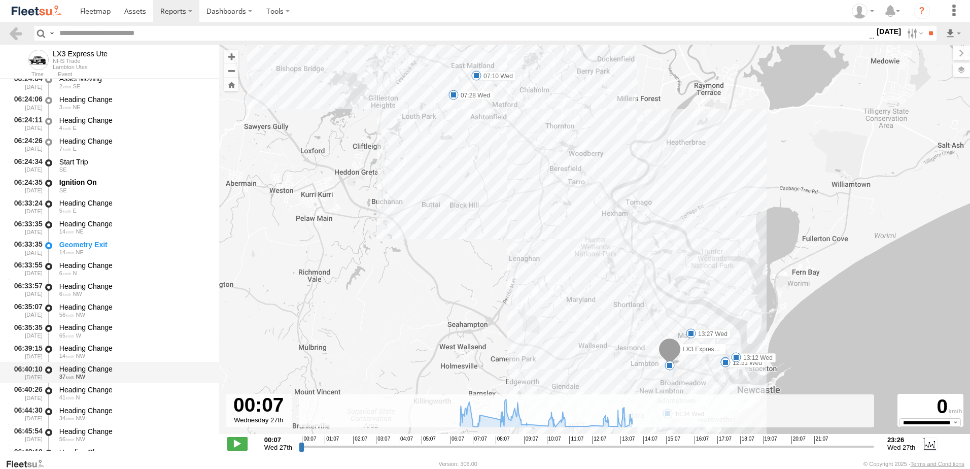
click at [93, 369] on div "Heading Change" at bounding box center [134, 368] width 150 height 9
click at [18, 33] on link at bounding box center [15, 33] width 15 height 15
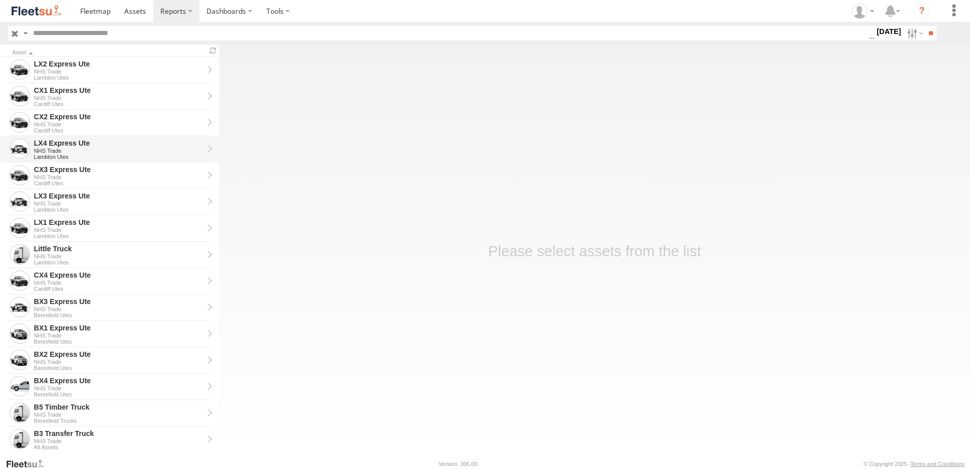
click at [51, 146] on div "LX4 Express Ute" at bounding box center [118, 142] width 169 height 9
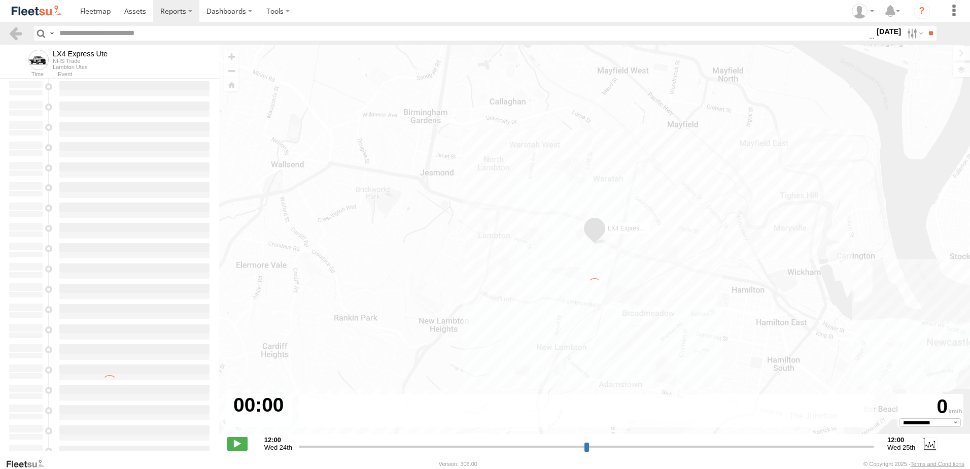
type input "**********"
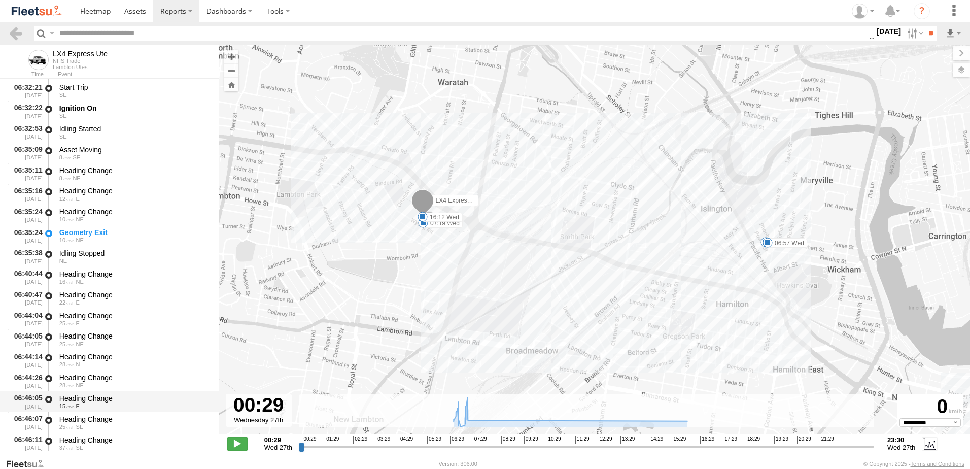
scroll to position [254, 0]
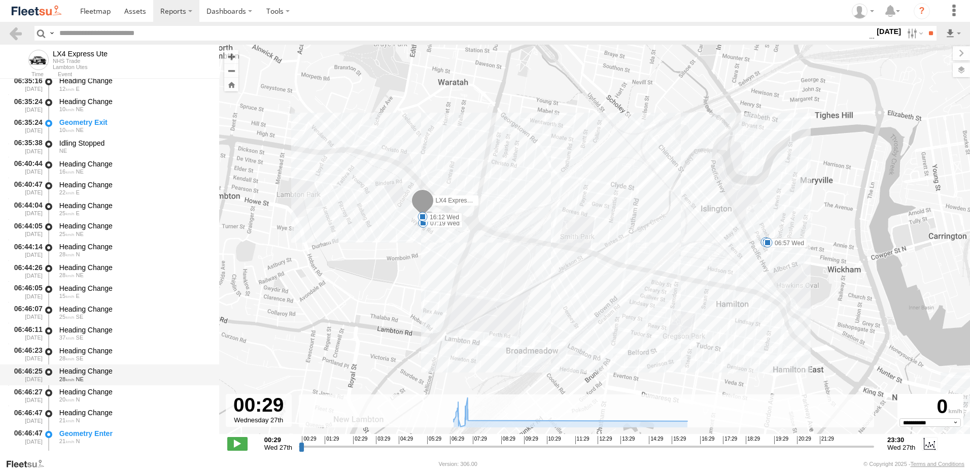
click at [83, 370] on div "Heading Change" at bounding box center [134, 370] width 150 height 9
click at [15, 30] on link at bounding box center [15, 33] width 15 height 15
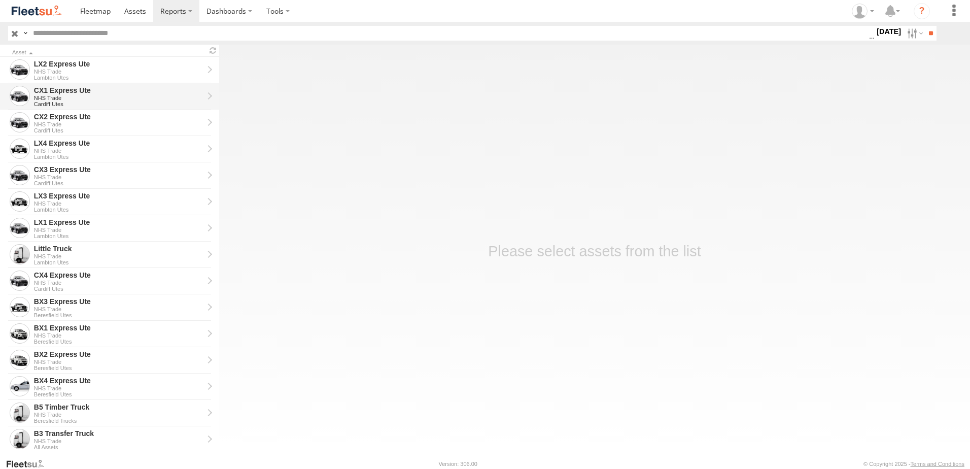
click at [52, 89] on div "CX1 Express Ute" at bounding box center [118, 90] width 169 height 9
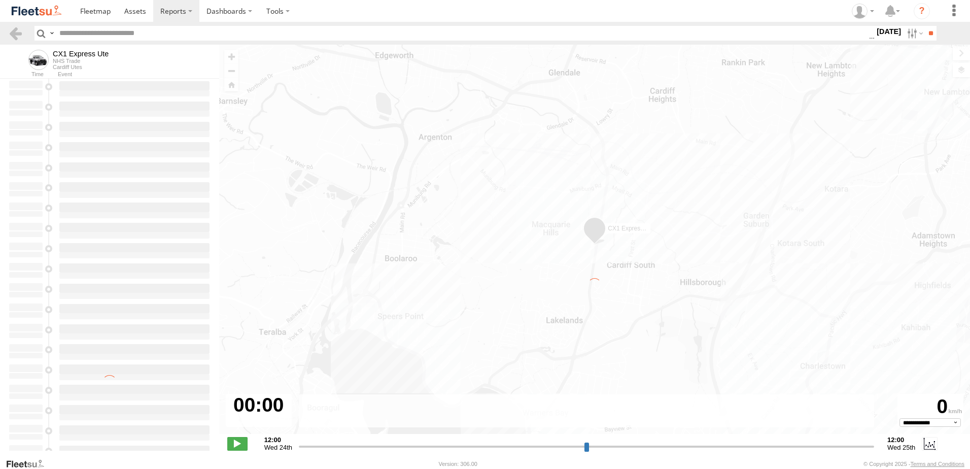
type input "**********"
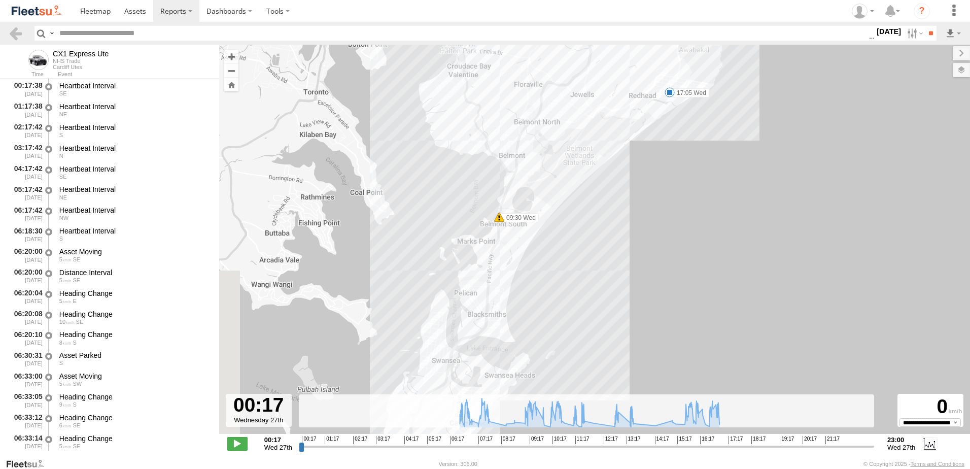
drag, startPoint x: 595, startPoint y: 345, endPoint x: 719, endPoint y: 167, distance: 216.5
click at [719, 167] on div "CX1 Express Ute 06:43 Wed 07:04 Wed 09:30 Wed 10:35 Wed 11:23 Wed 11:31 Wed 13:…" at bounding box center [594, 245] width 751 height 400
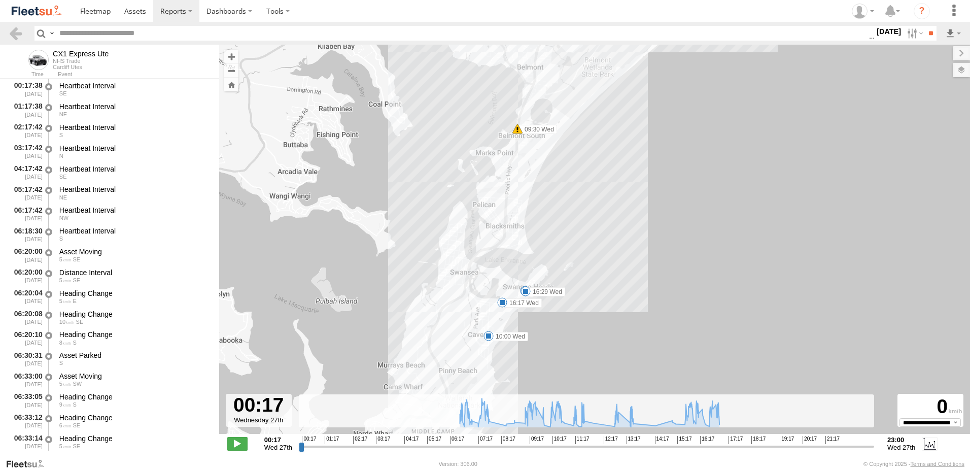
drag, startPoint x: 636, startPoint y: 314, endPoint x: 660, endPoint y: 199, distance: 117.6
click at [660, 199] on div "CX1 Express Ute 06:43 Wed 07:04 Wed 09:30 Wed 10:35 Wed 11:23 Wed 11:31 Wed 13:…" at bounding box center [594, 245] width 751 height 400
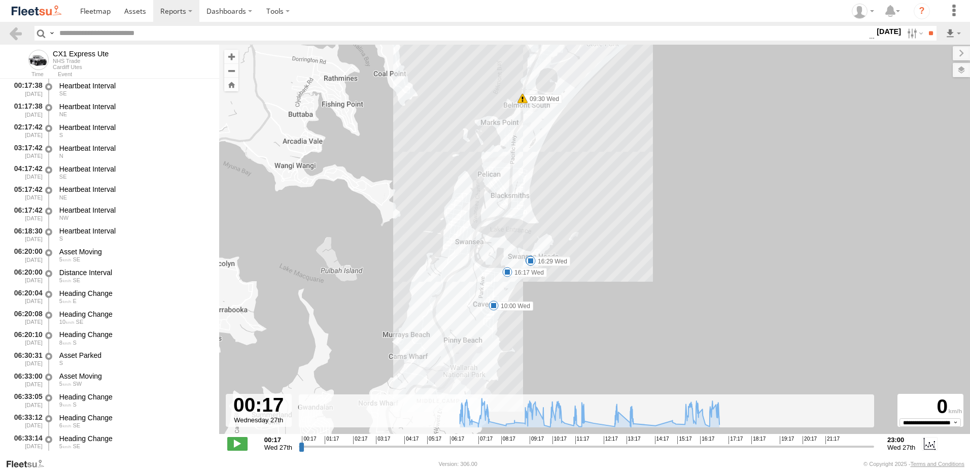
click at [508, 304] on label "10:00 Wed" at bounding box center [513, 305] width 40 height 9
click at [15, 32] on link at bounding box center [15, 33] width 15 height 15
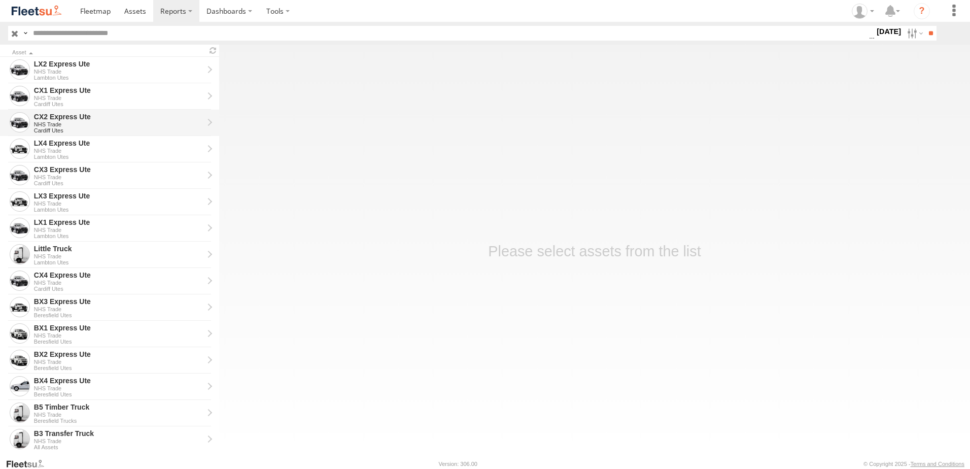
click at [54, 113] on div "CX2 Express Ute" at bounding box center [118, 116] width 169 height 9
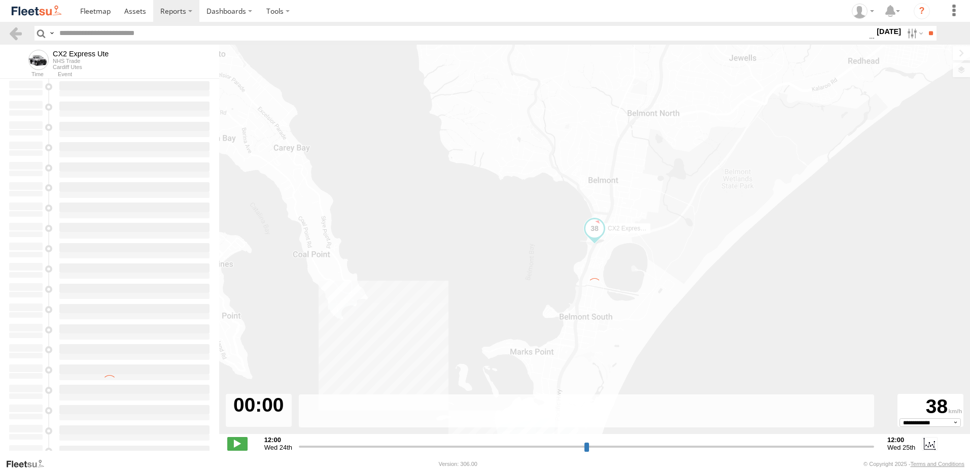
type input "**********"
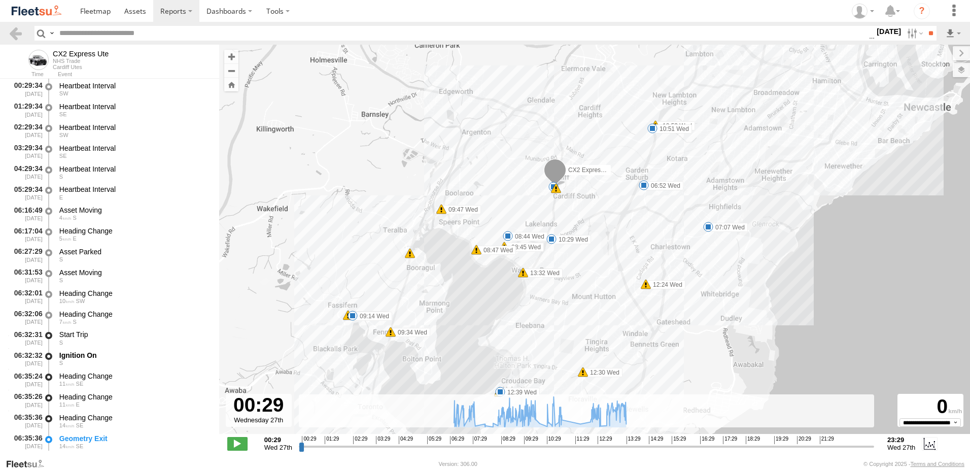
drag, startPoint x: 714, startPoint y: 151, endPoint x: 675, endPoint y: 282, distance: 136.7
click at [675, 282] on label "12:24 Wed" at bounding box center [666, 284] width 40 height 9
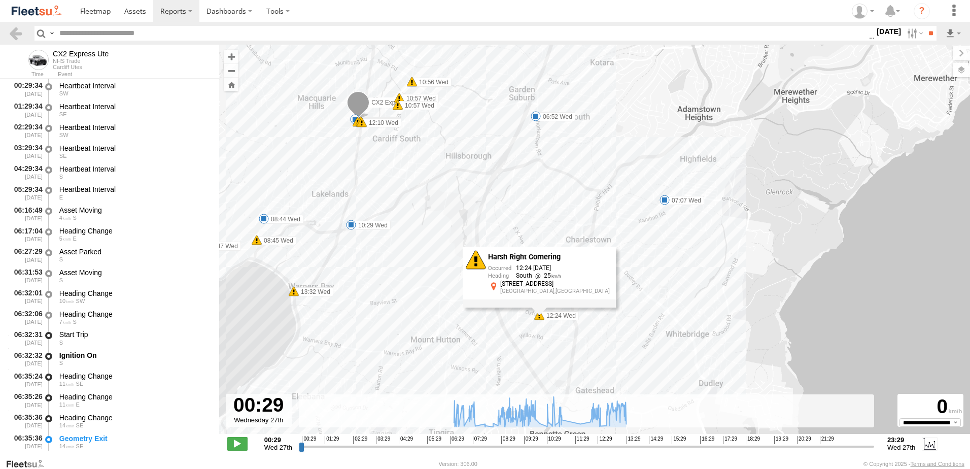
click at [692, 202] on label "07:07 Wed" at bounding box center [684, 200] width 40 height 9
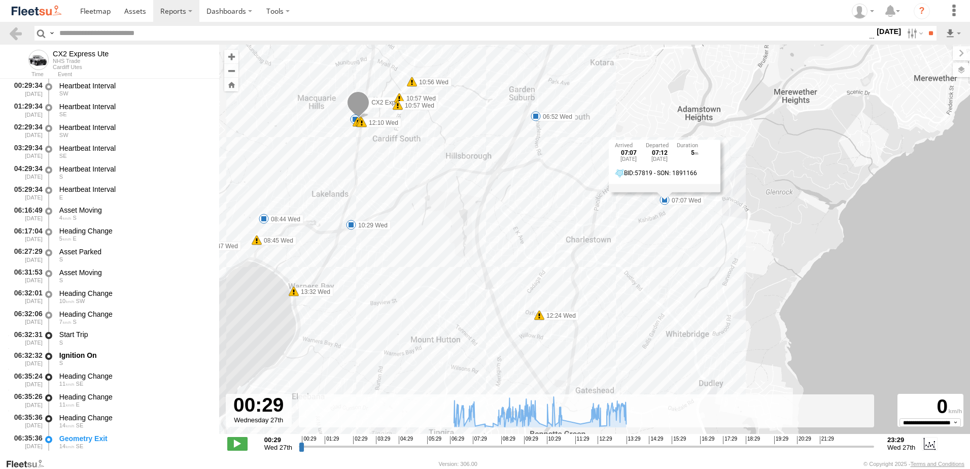
click at [645, 266] on div "CX2 Express Ute 06:52 Wed 07:07 Wed 09:14 Wed 09:14 Wed 09:34 Wed 10:51 Wed 10:…" at bounding box center [594, 245] width 751 height 400
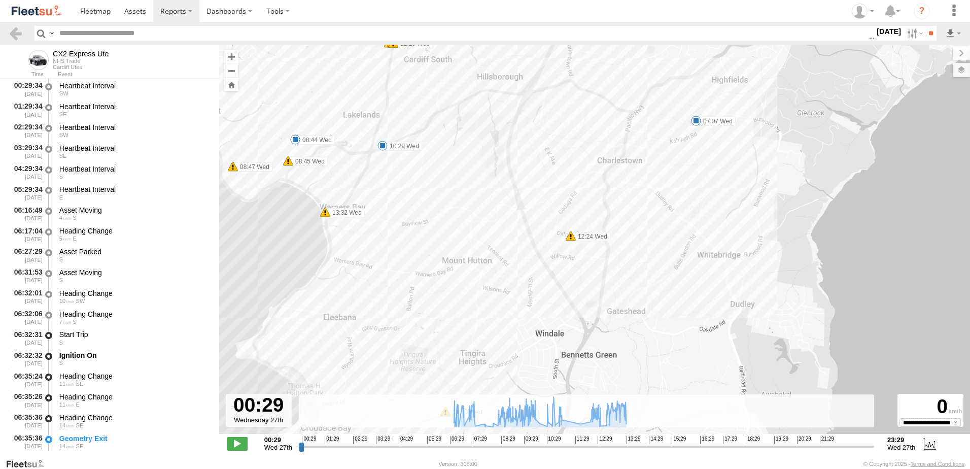
drag, startPoint x: 574, startPoint y: 258, endPoint x: 607, endPoint y: 176, distance: 88.3
click at [607, 176] on div "CX2 Express Ute 06:52 Wed 07:07 Wed 09:14 Wed 09:14 Wed 09:34 Wed 10:51 Wed 10:…" at bounding box center [594, 245] width 751 height 400
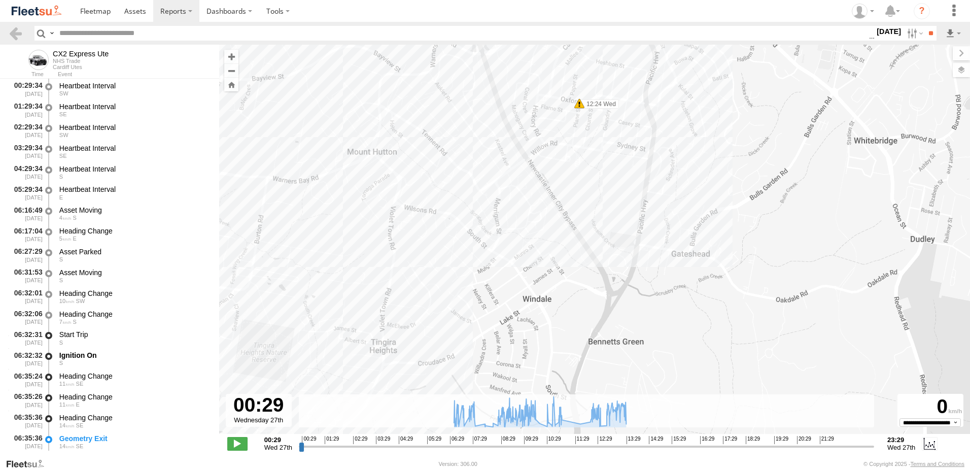
drag, startPoint x: 572, startPoint y: 285, endPoint x: 630, endPoint y: 205, distance: 98.6
click at [630, 205] on div "CX2 Express Ute 06:52 Wed 07:07 Wed 09:14 Wed 09:14 Wed 09:34 Wed 10:51 Wed 10:…" at bounding box center [594, 245] width 751 height 400
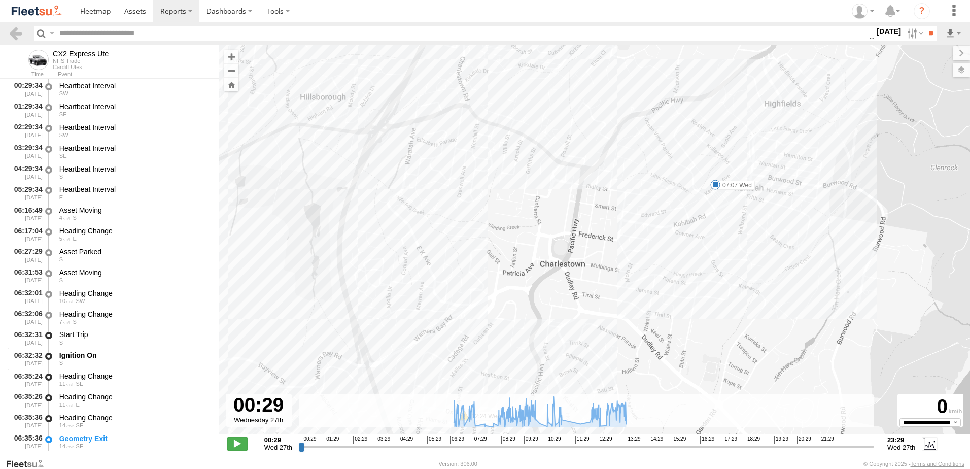
drag, startPoint x: 666, startPoint y: 97, endPoint x: 629, endPoint y: 232, distance: 140.0
click at [629, 232] on div "CX2 Express Ute 06:52 Wed 07:07 Wed 09:14 Wed 09:14 Wed 09:34 Wed 10:51 Wed 10:…" at bounding box center [594, 245] width 751 height 400
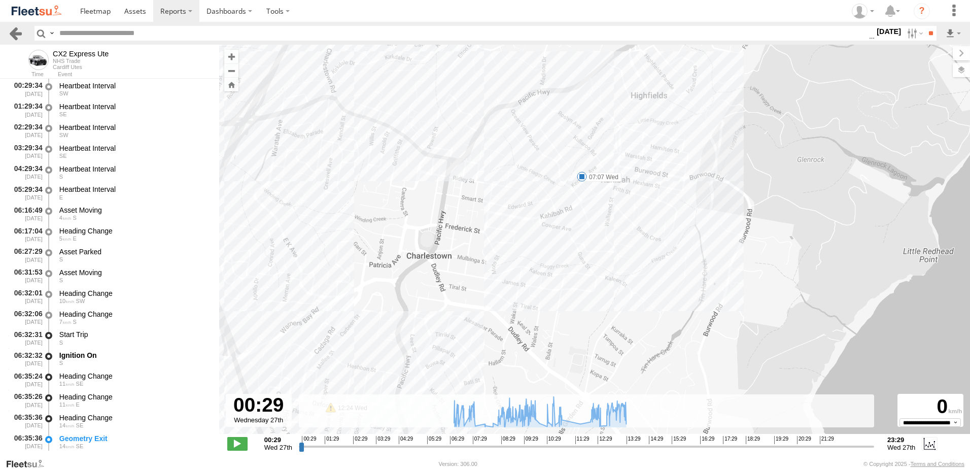
click at [15, 31] on link at bounding box center [15, 33] width 15 height 15
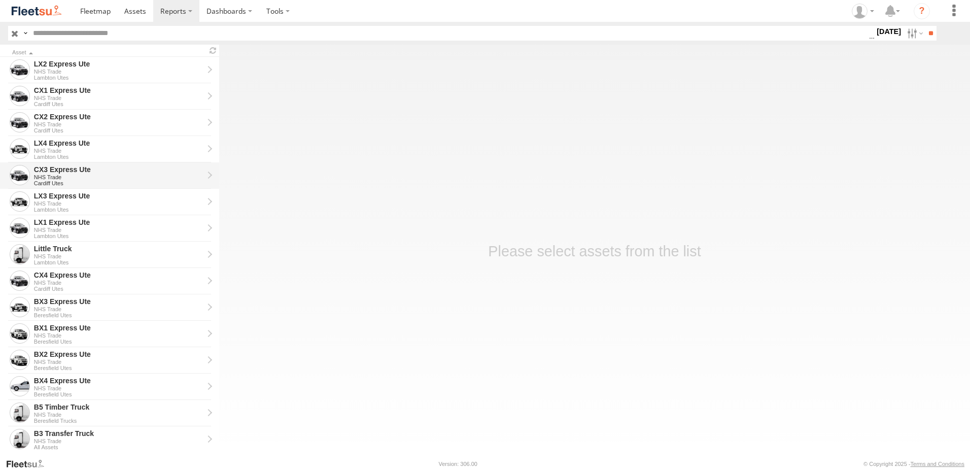
click at [54, 173] on div "CX3 Express Ute" at bounding box center [118, 169] width 169 height 9
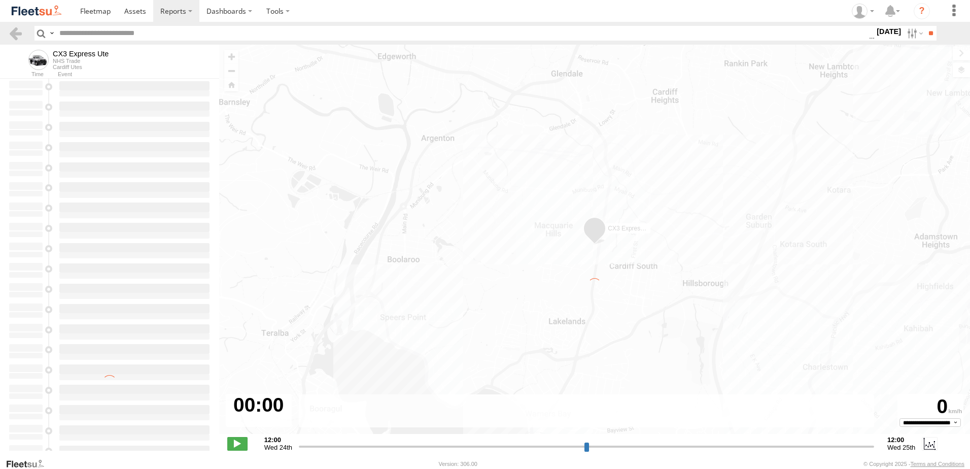
type input "**********"
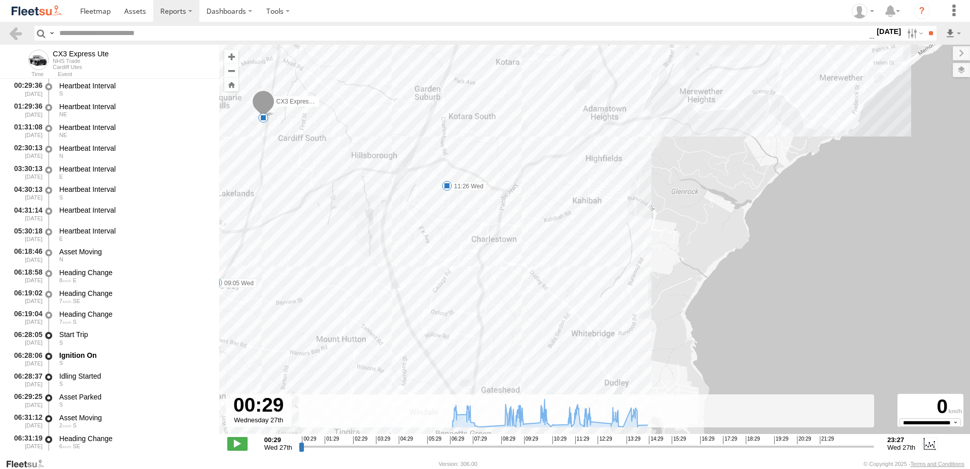
drag, startPoint x: 595, startPoint y: 267, endPoint x: 645, endPoint y: 137, distance: 138.5
click at [645, 137] on div "CX3 Express Ute 06:46 Wed 09:05 Wed 09:35 Wed 11:26 Wed 11:48 Wed 12:00 Wed 13:…" at bounding box center [594, 245] width 751 height 400
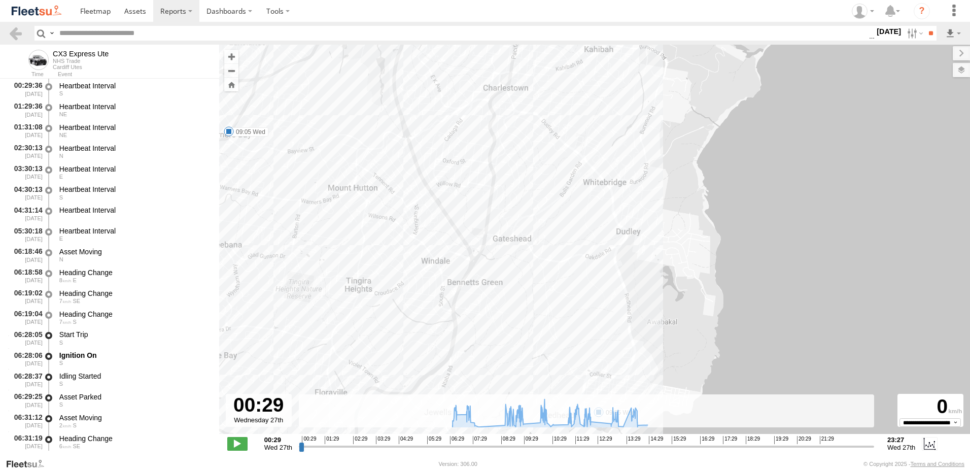
drag, startPoint x: 584, startPoint y: 278, endPoint x: 590, endPoint y: 144, distance: 134.6
click at [590, 144] on div "CX3 Express Ute 06:46 Wed 09:05 Wed 09:35 Wed 11:26 Wed 11:48 Wed 12:00 Wed 13:…" at bounding box center [594, 245] width 751 height 400
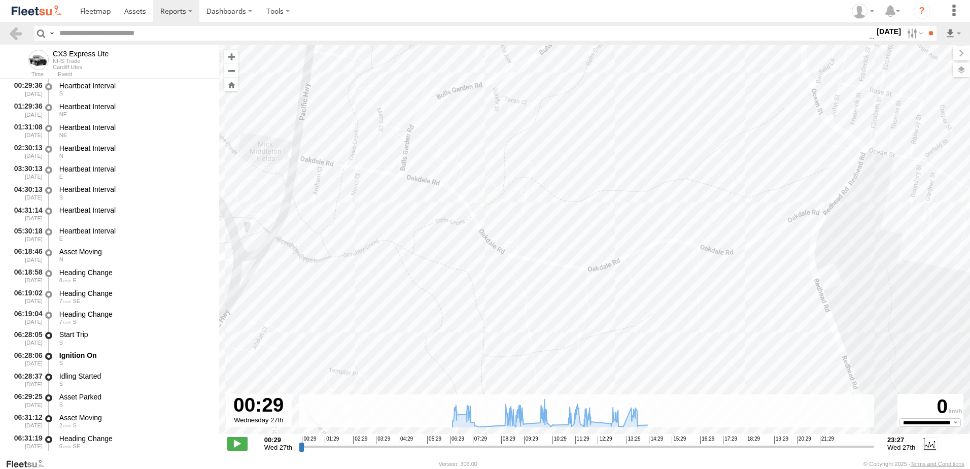
drag, startPoint x: 521, startPoint y: 246, endPoint x: 577, endPoint y: 102, distance: 154.0
click at [577, 102] on div "CX3 Express Ute 06:46 Wed 09:05 Wed 09:35 Wed 11:26 Wed 11:48 Wed 12:00 Wed 13:…" at bounding box center [594, 245] width 751 height 400
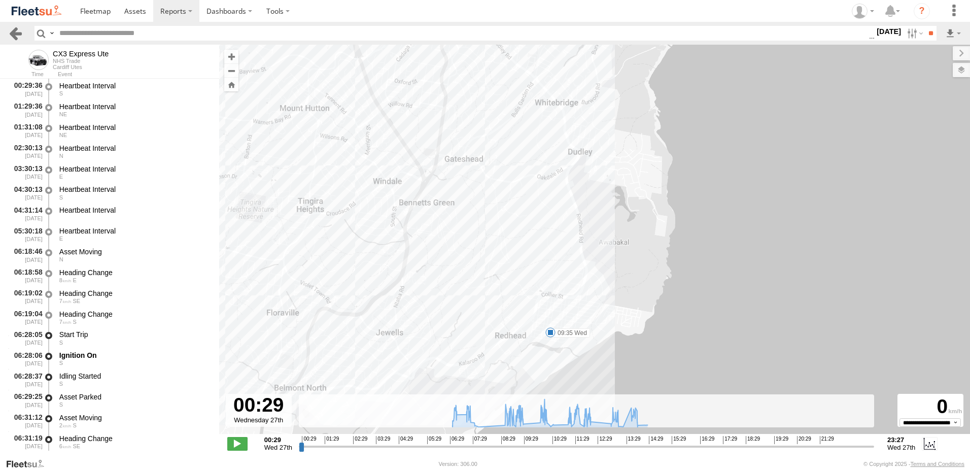
click at [16, 31] on link at bounding box center [15, 33] width 15 height 15
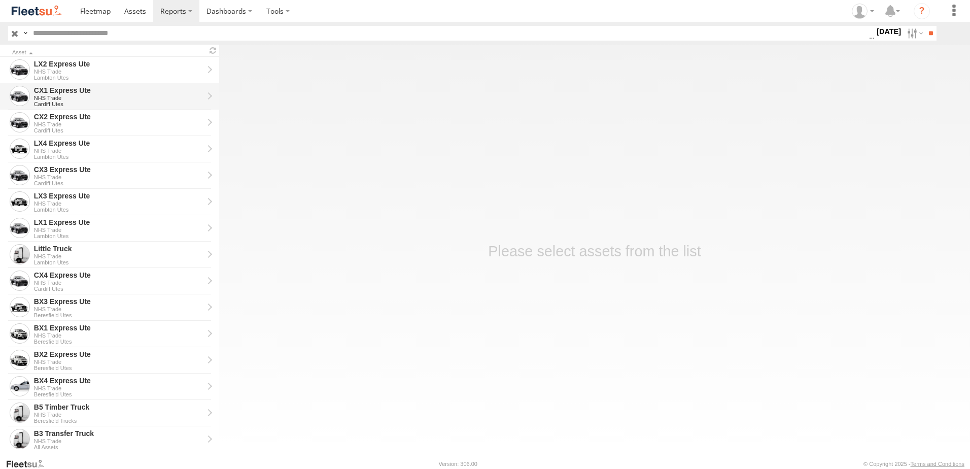
click at [63, 91] on div "CX1 Express Ute" at bounding box center [118, 90] width 169 height 9
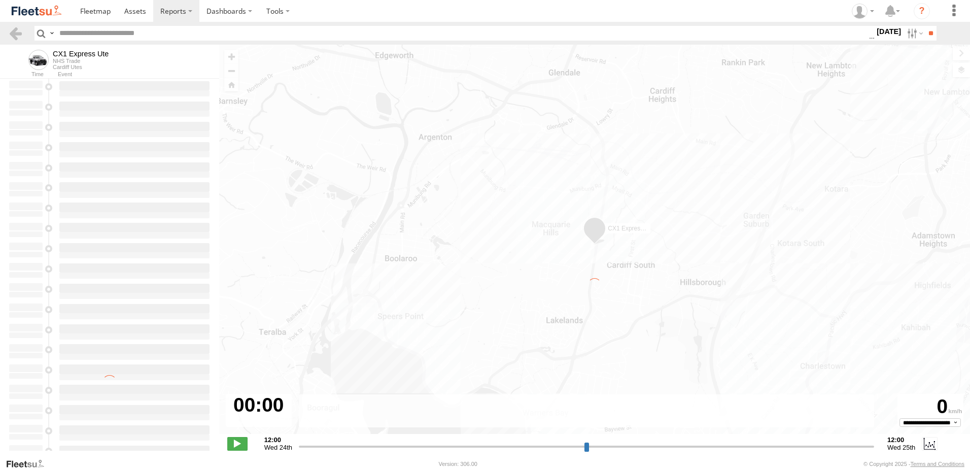
type input "**********"
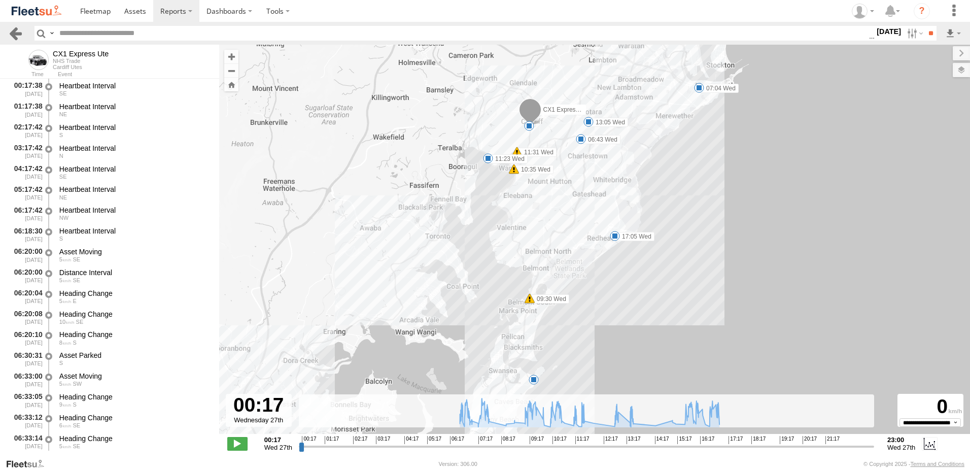
click at [17, 29] on link at bounding box center [15, 33] width 15 height 15
